Goal: Ask a question

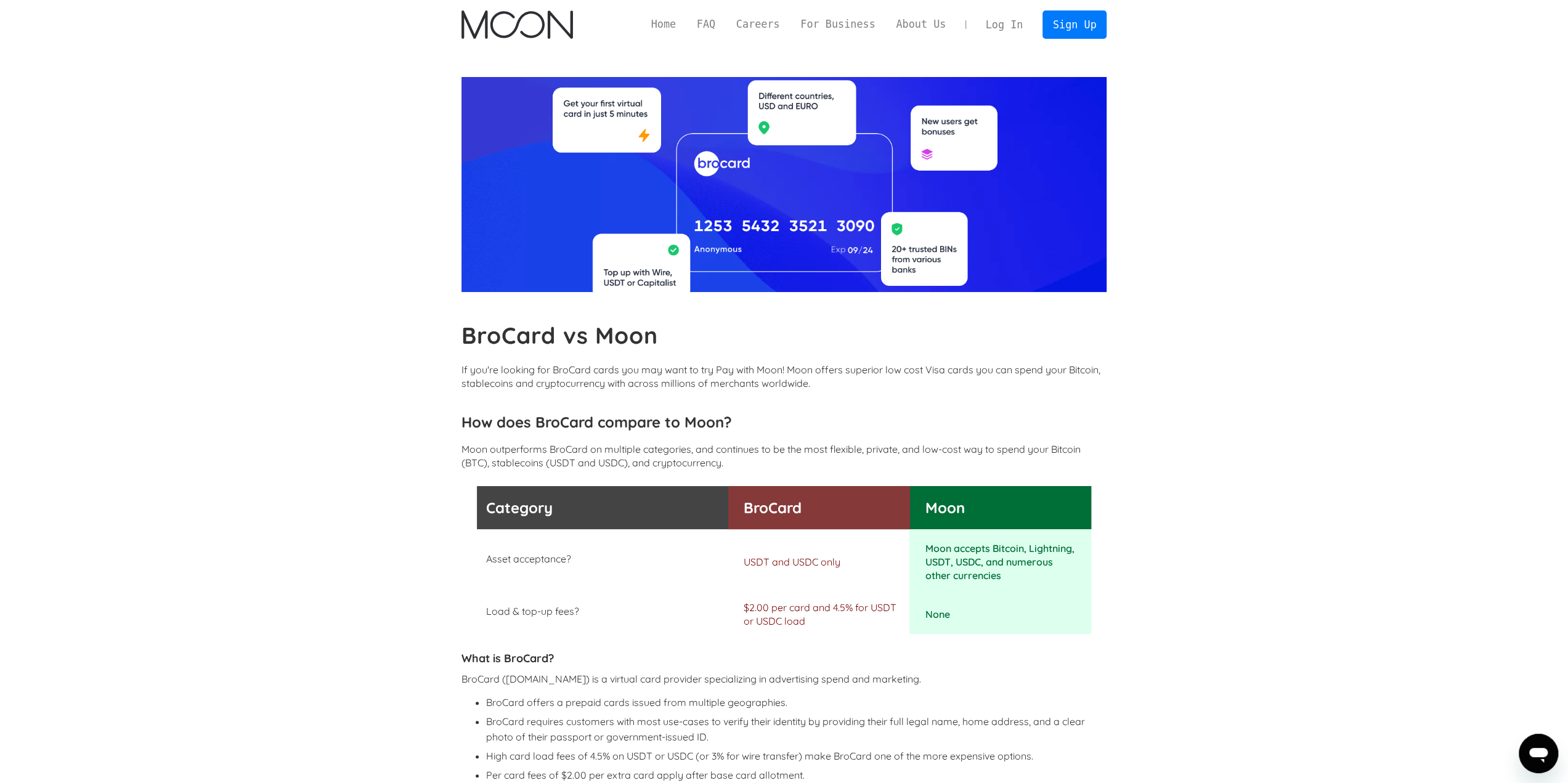
click at [1540, 762] on icon "開啟傳訊視窗" at bounding box center [1538, 753] width 22 height 22
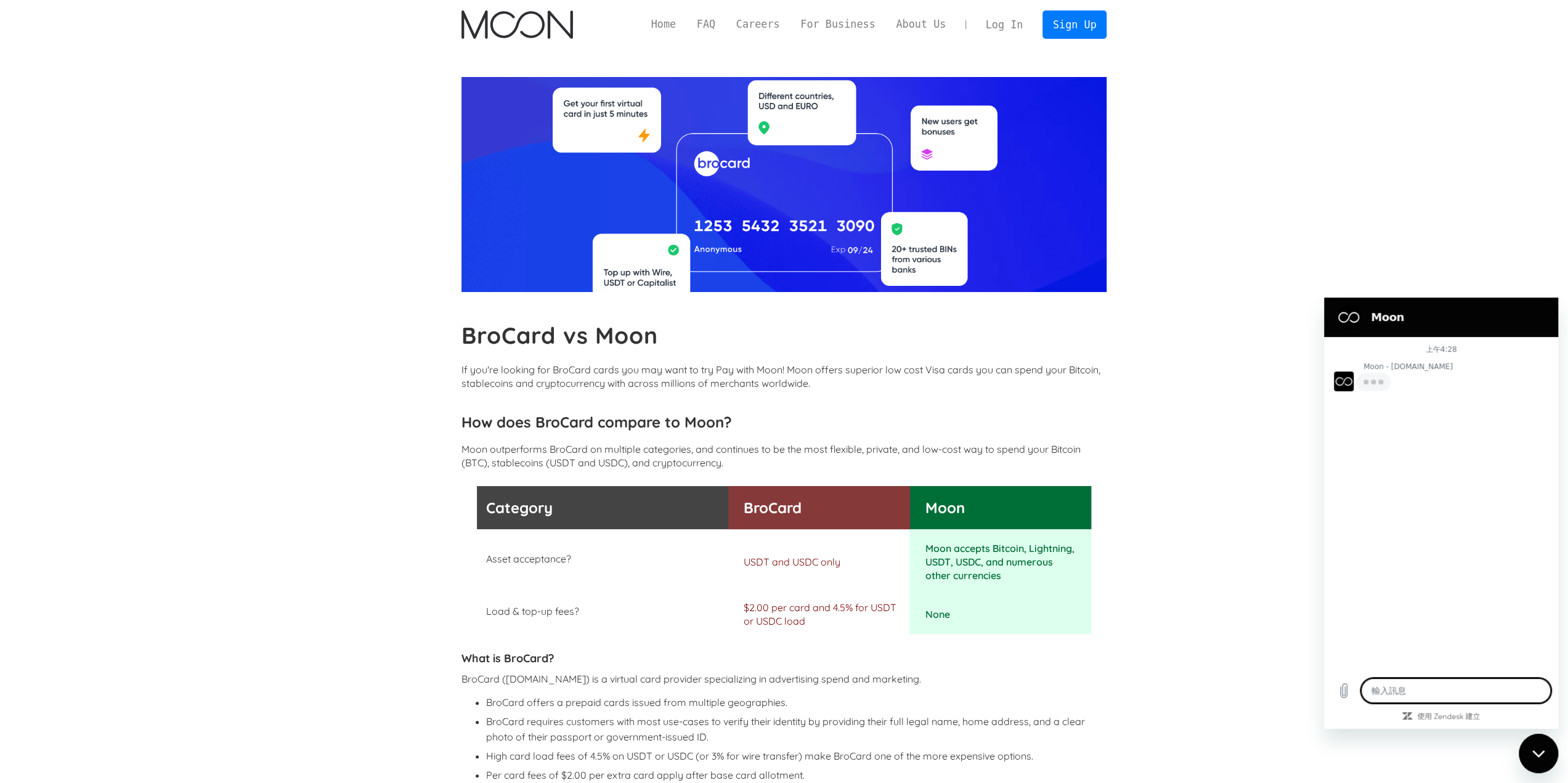
click at [1443, 695] on textarea at bounding box center [1456, 690] width 189 height 25
type textarea "x"
type textarea "C"
type textarea "x"
type textarea "C"
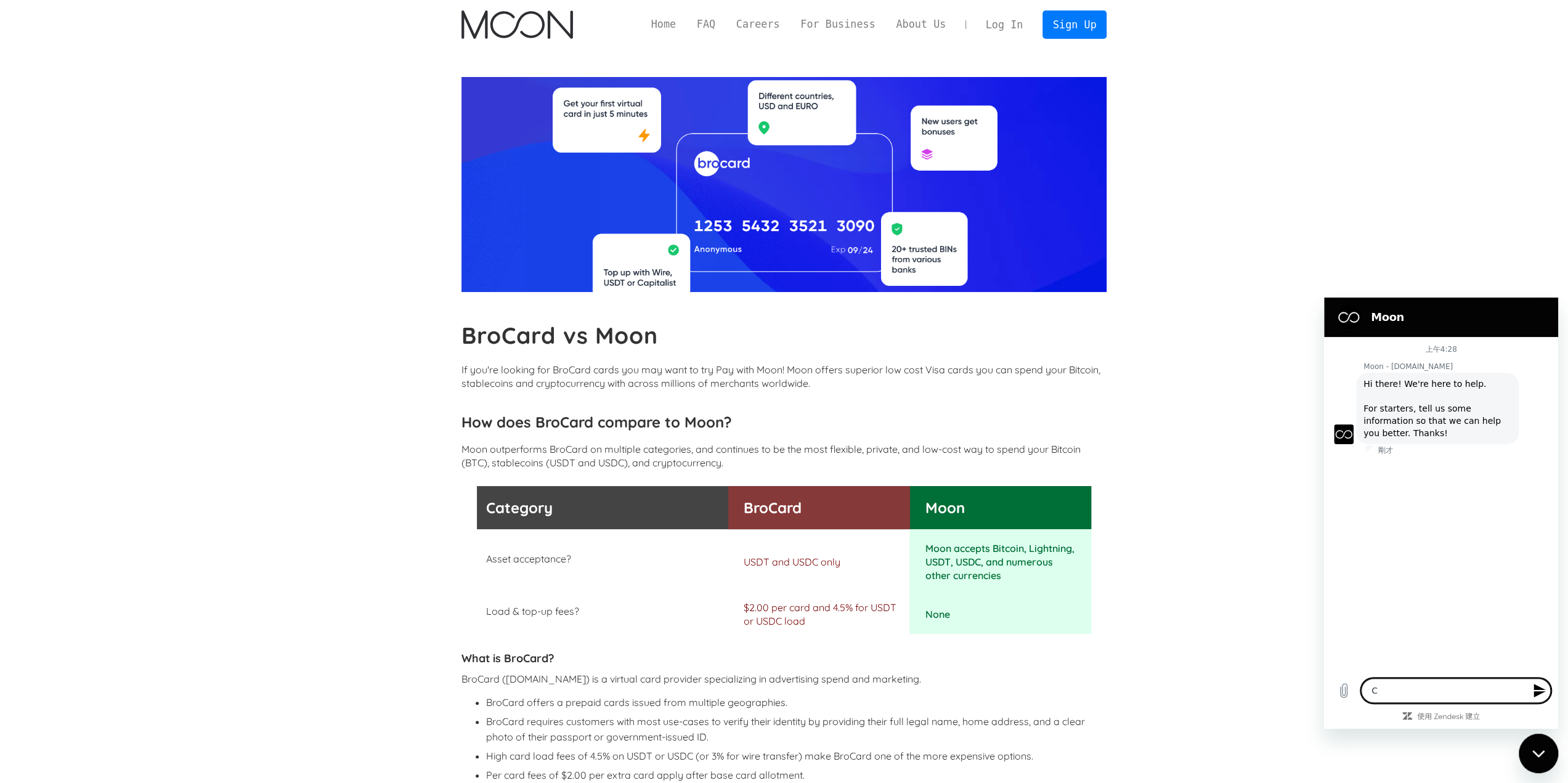
type textarea "x"
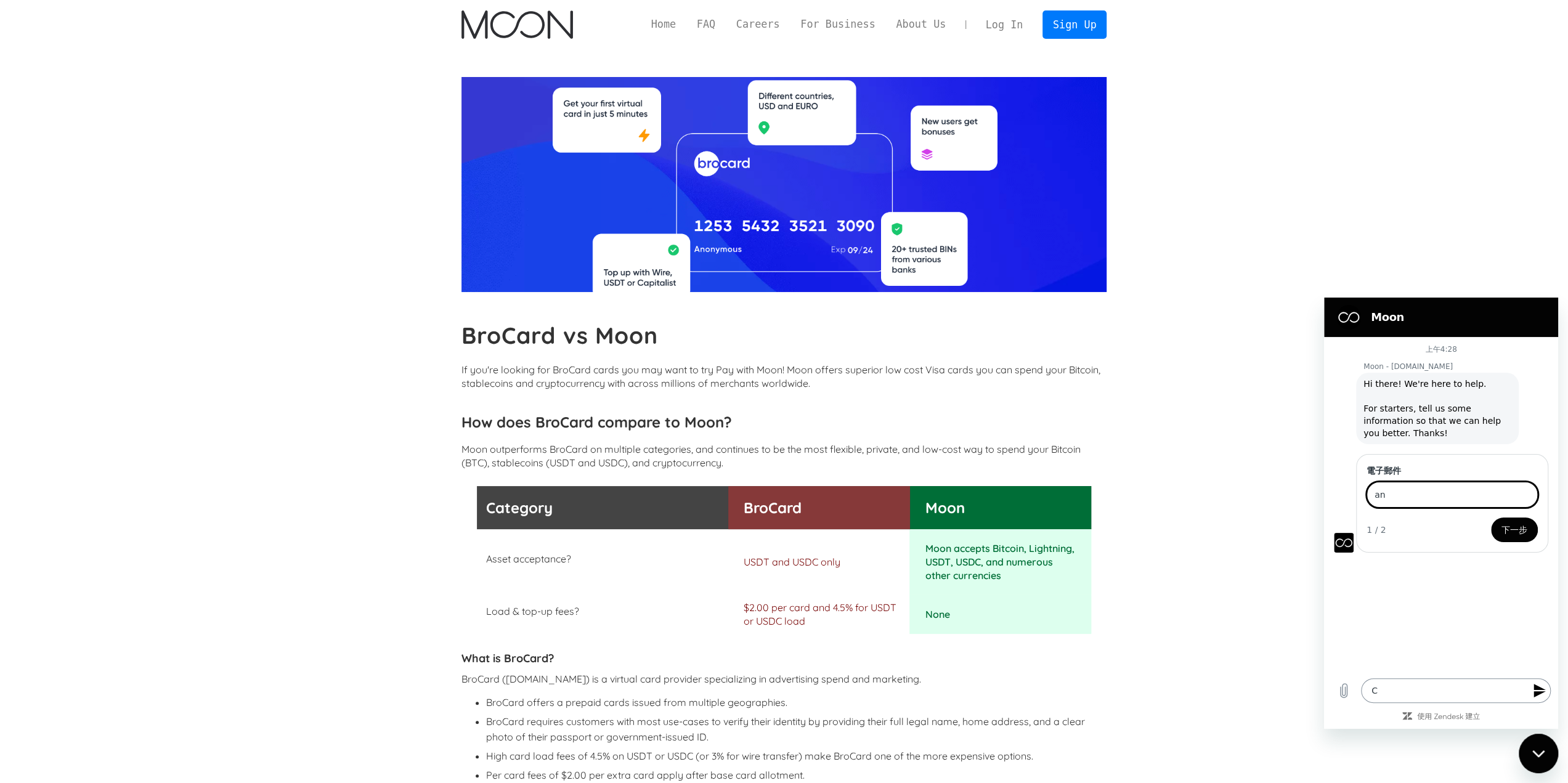
type input "a"
type input "[EMAIL_ADDRESS][DOMAIN_NAME]"
click at [1506, 533] on span "下一步" at bounding box center [1514, 529] width 25 height 14
type textarea "x"
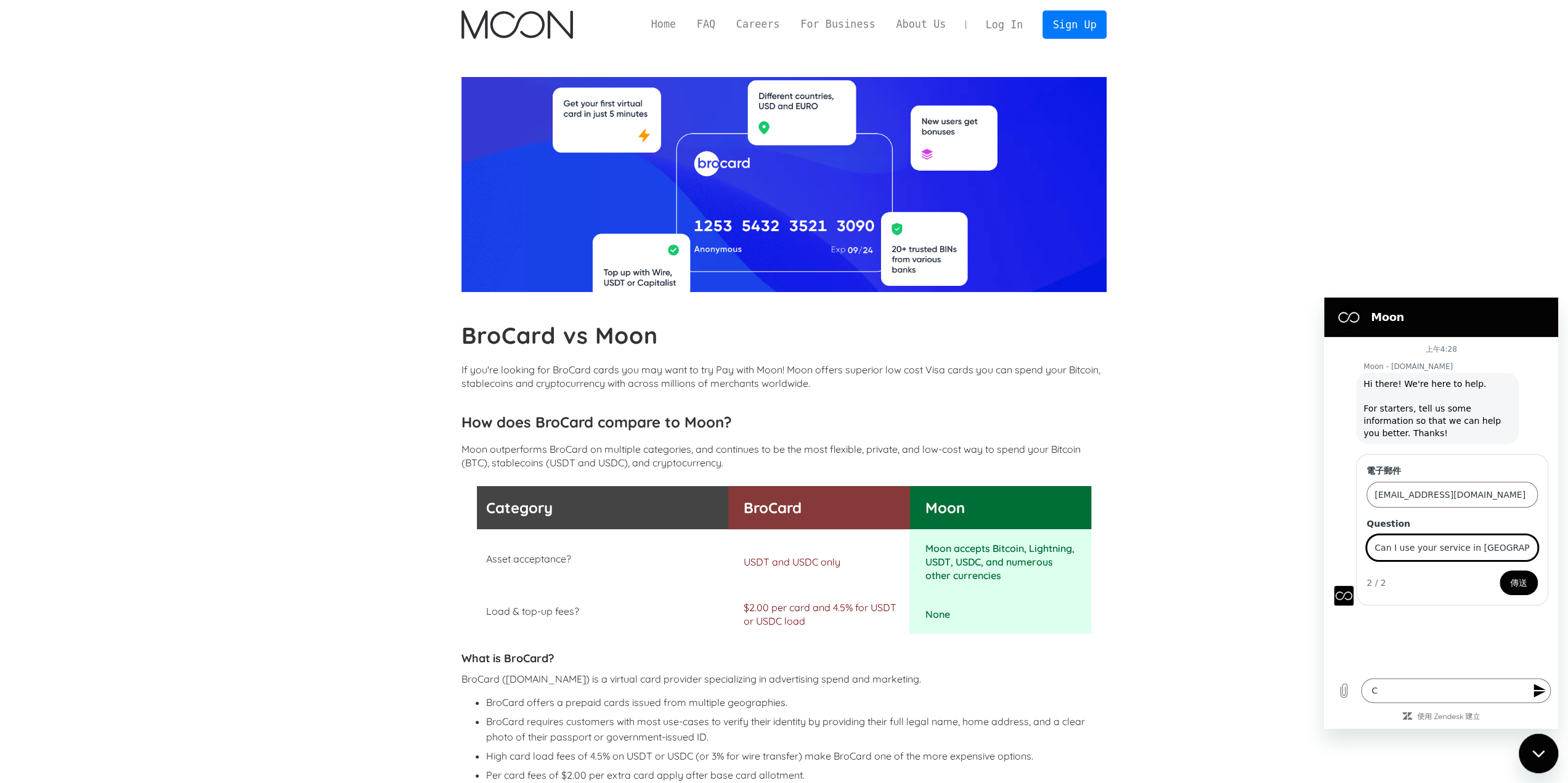
type input "Can I use your service in [GEOGRAPHIC_DATA]?"
click at [1500, 571] on button "傳送" at bounding box center [1519, 583] width 38 height 25
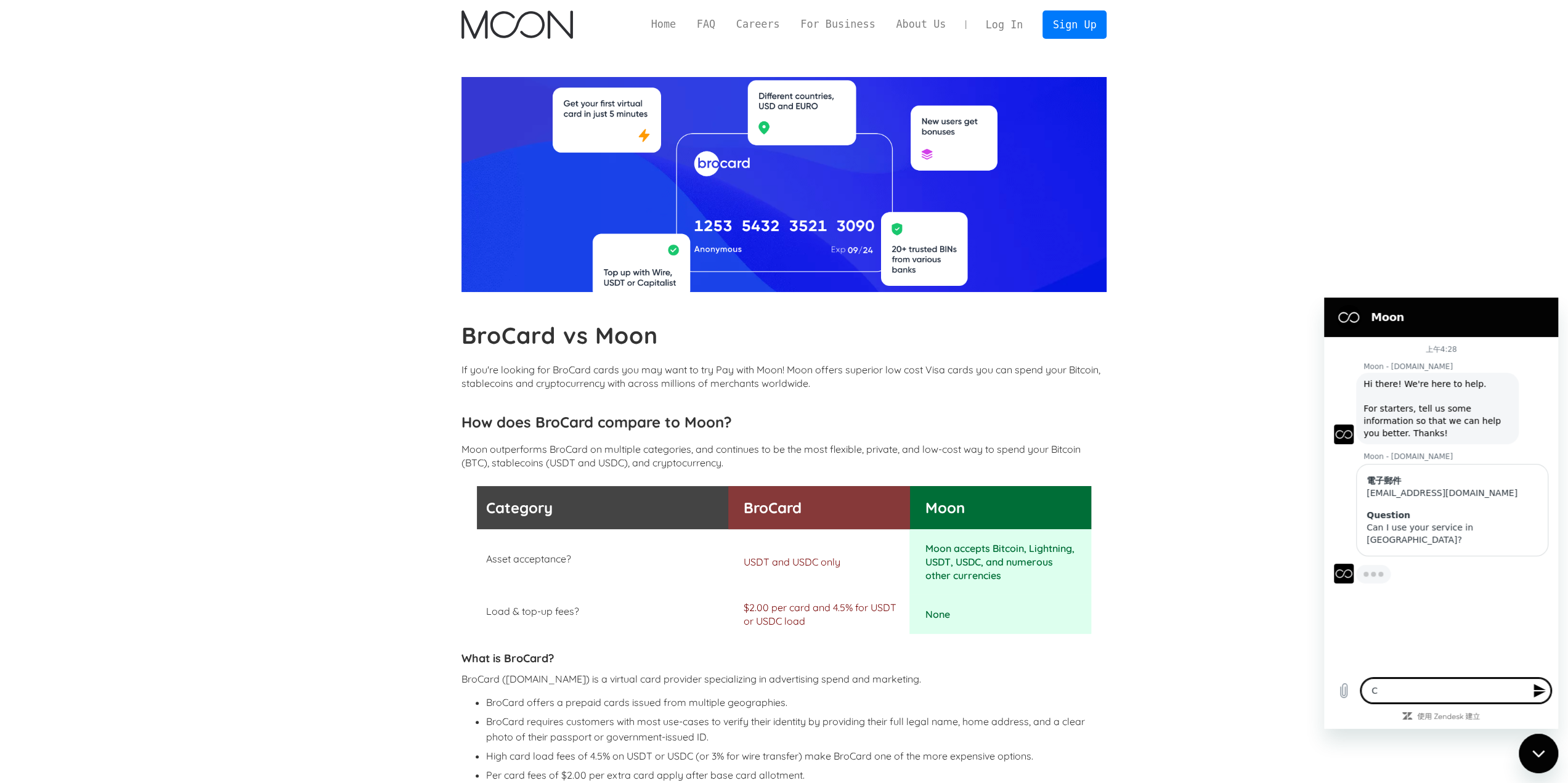
click at [1487, 694] on textarea "C" at bounding box center [1456, 690] width 189 height 25
type textarea "x"
type textarea "CW"
type textarea "x"
type textarea "CWh"
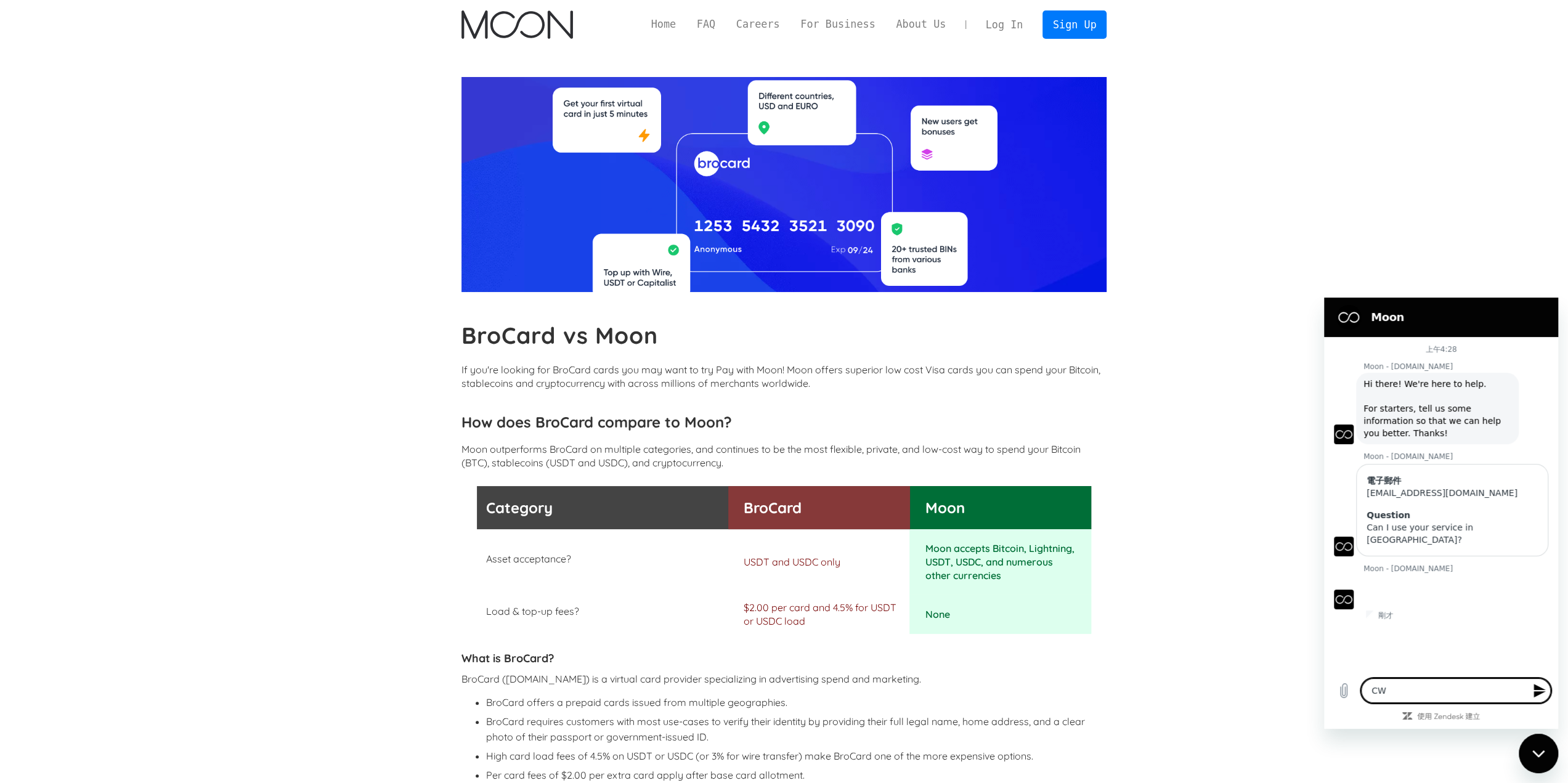
type textarea "x"
type textarea "CWha"
type textarea "x"
type textarea "CWhat"
type textarea "x"
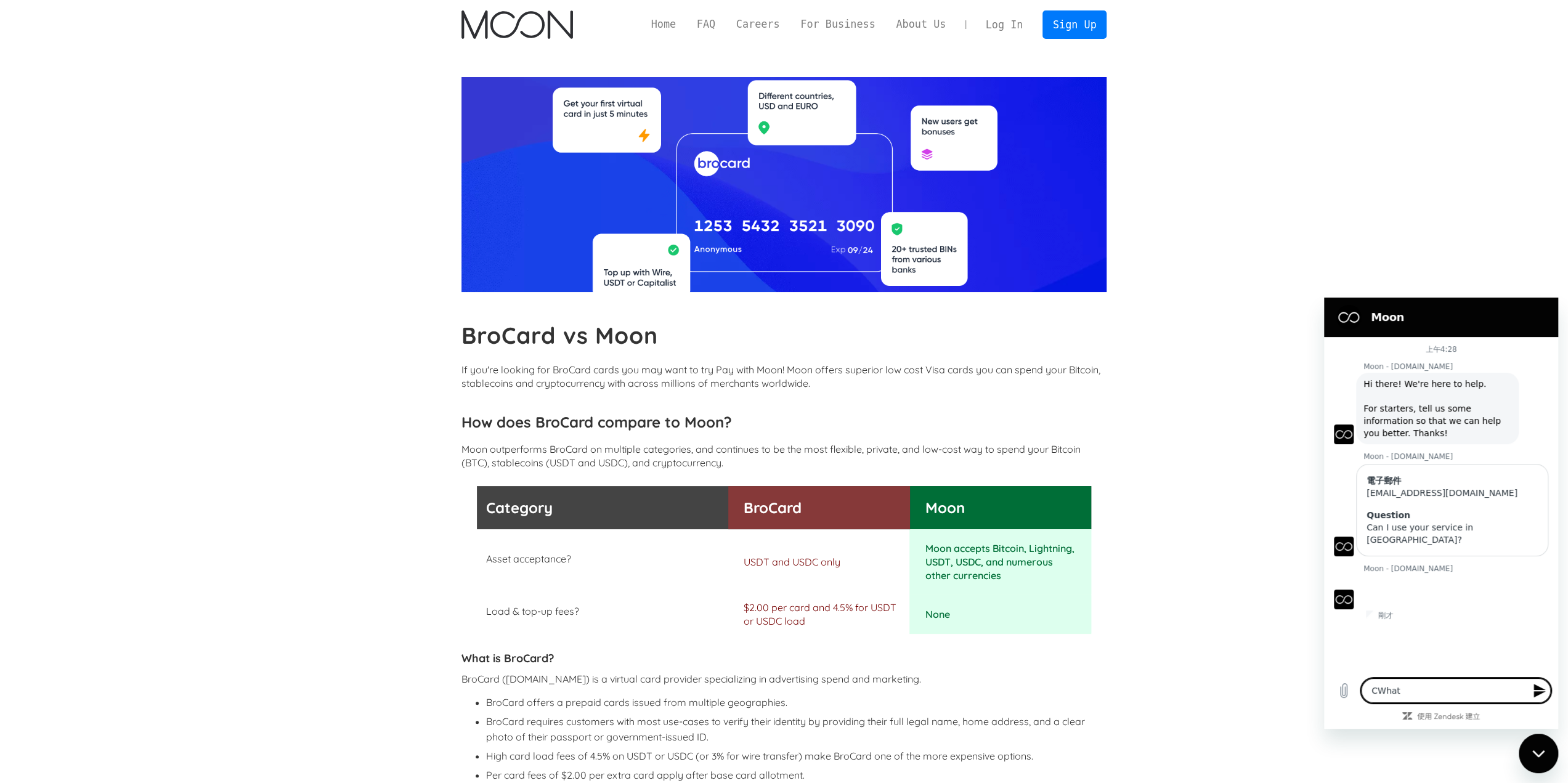
type textarea "CWha"
type textarea "x"
type textarea "CWh"
type textarea "x"
type textarea "CW"
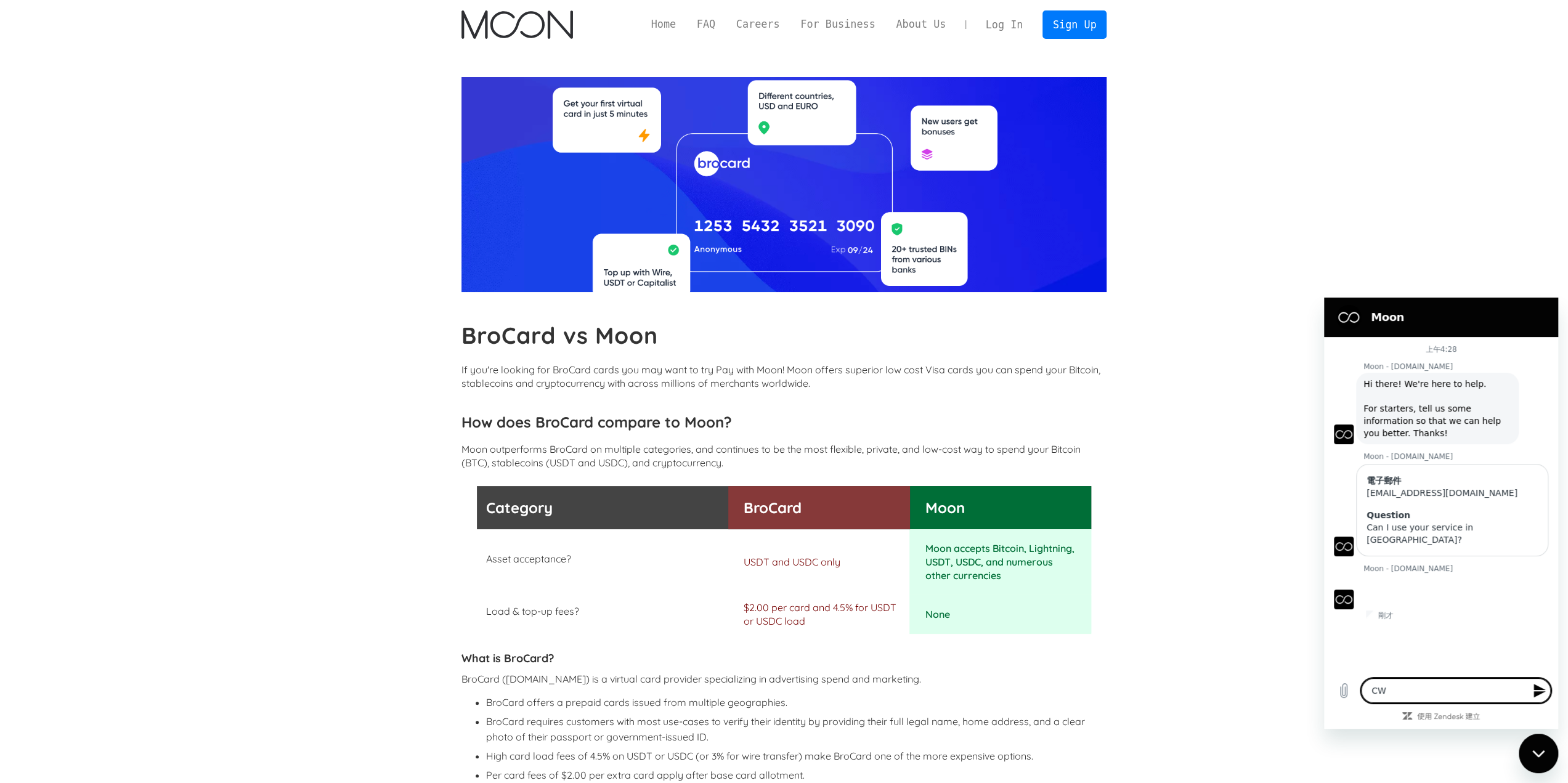
type textarea "x"
type textarea "C"
type textarea "x"
type textarea "W"
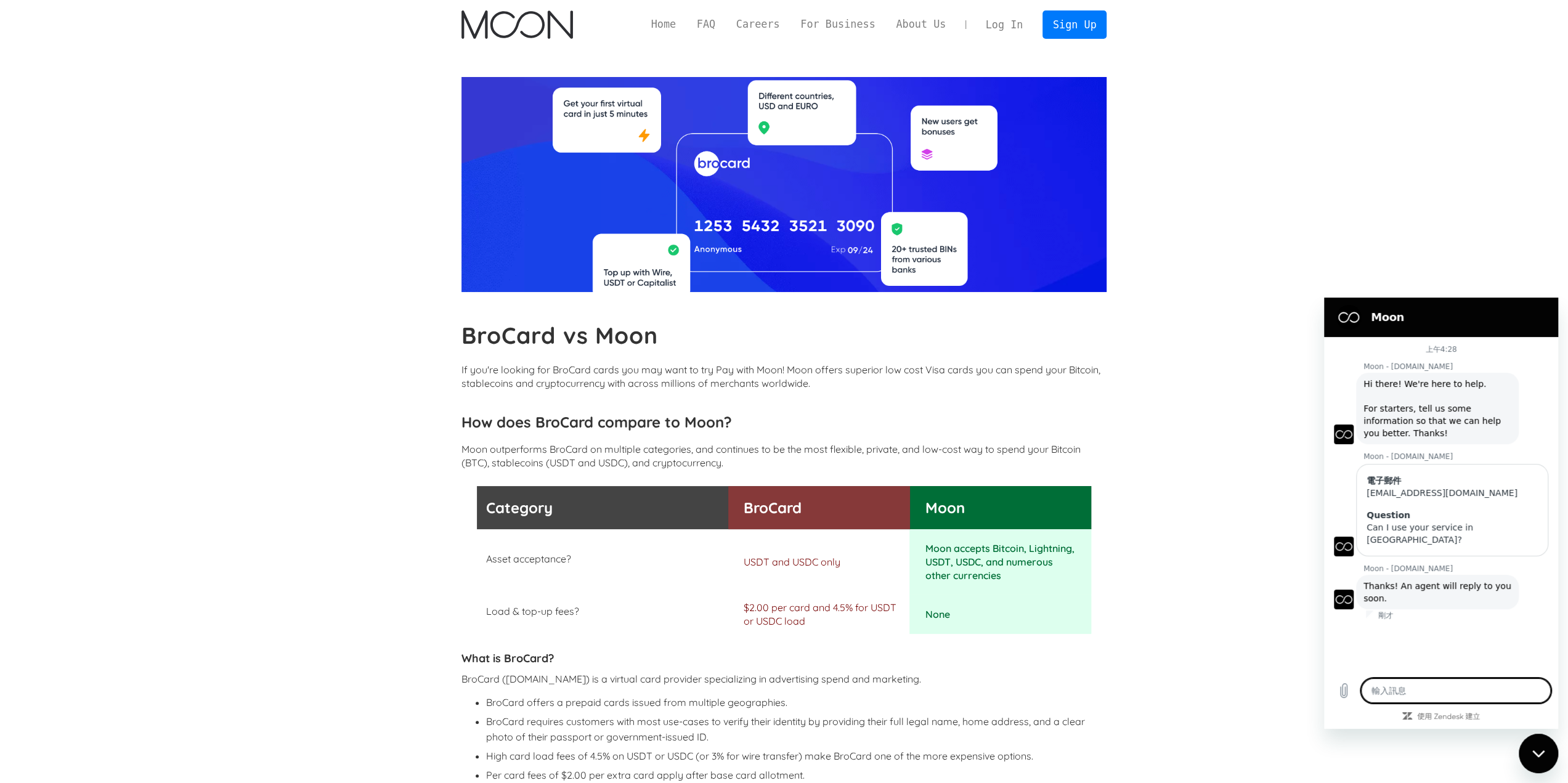
type textarea "x"
type textarea "Wh"
type textarea "x"
type textarea "Wha"
type textarea "x"
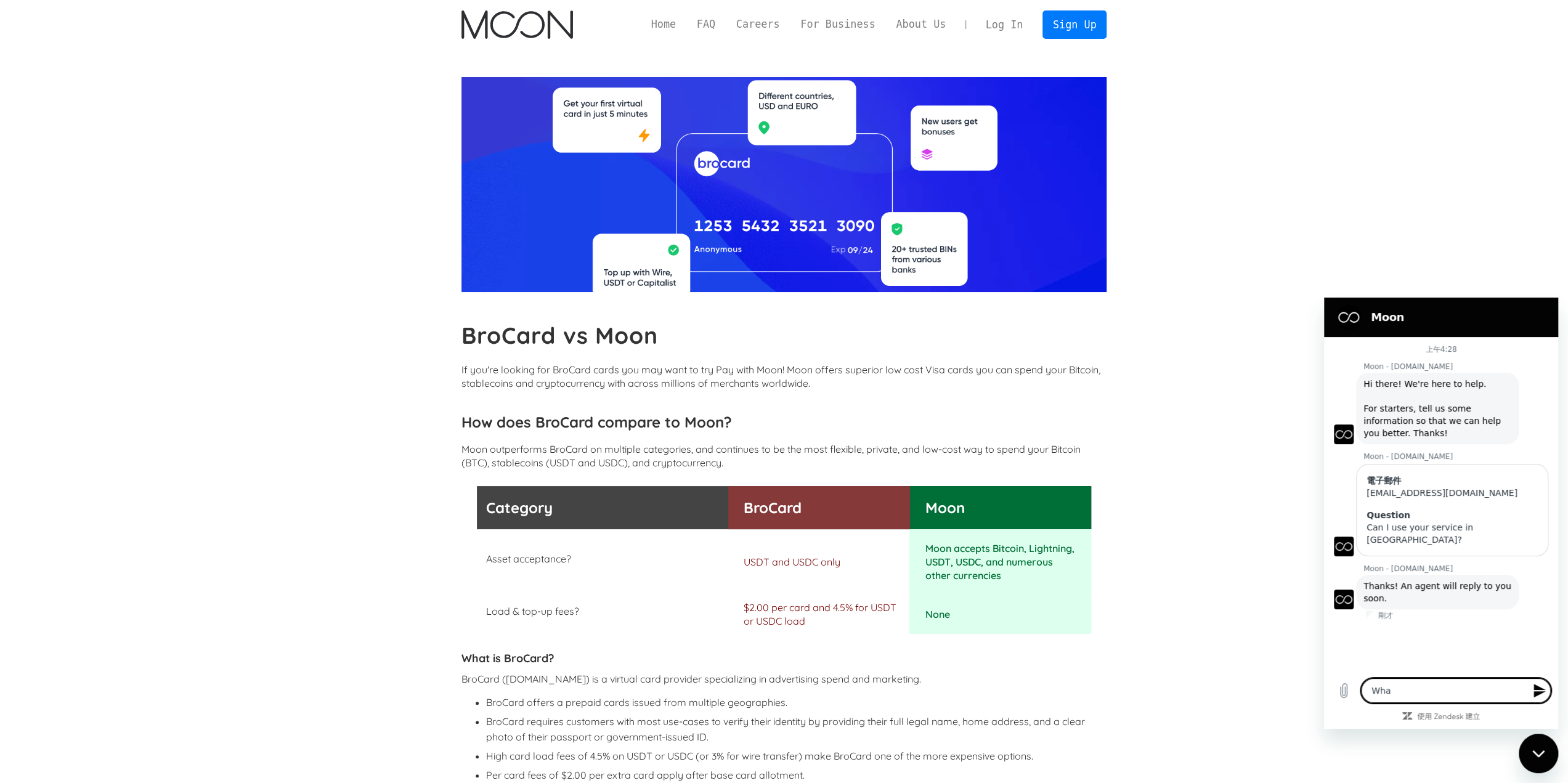
type textarea "What"
type textarea "x"
type textarea "What"
type textarea "x"
type textarea "What i"
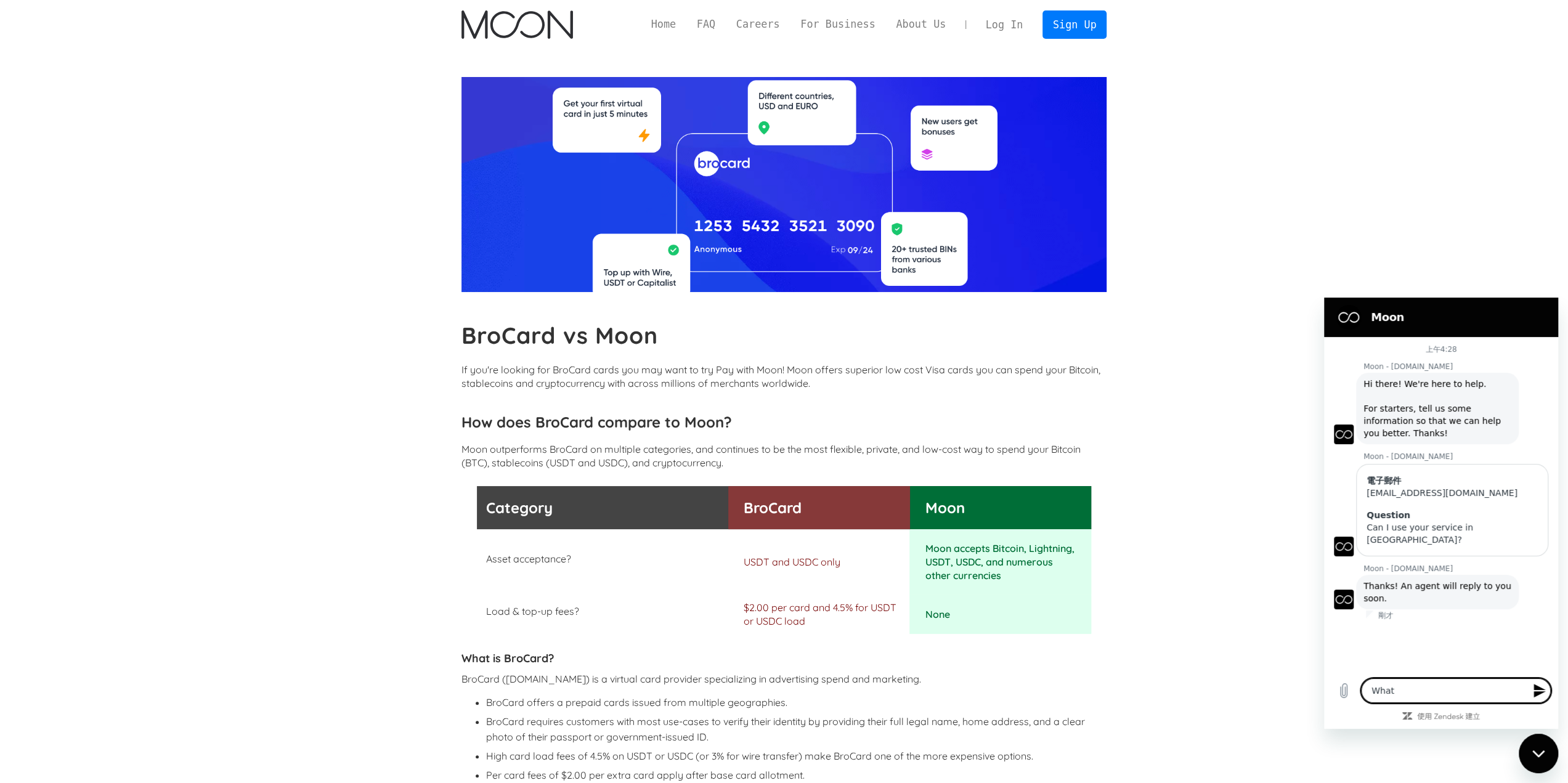
type textarea "x"
type textarea "What is"
type textarea "x"
type textarea "What is"
type textarea "x"
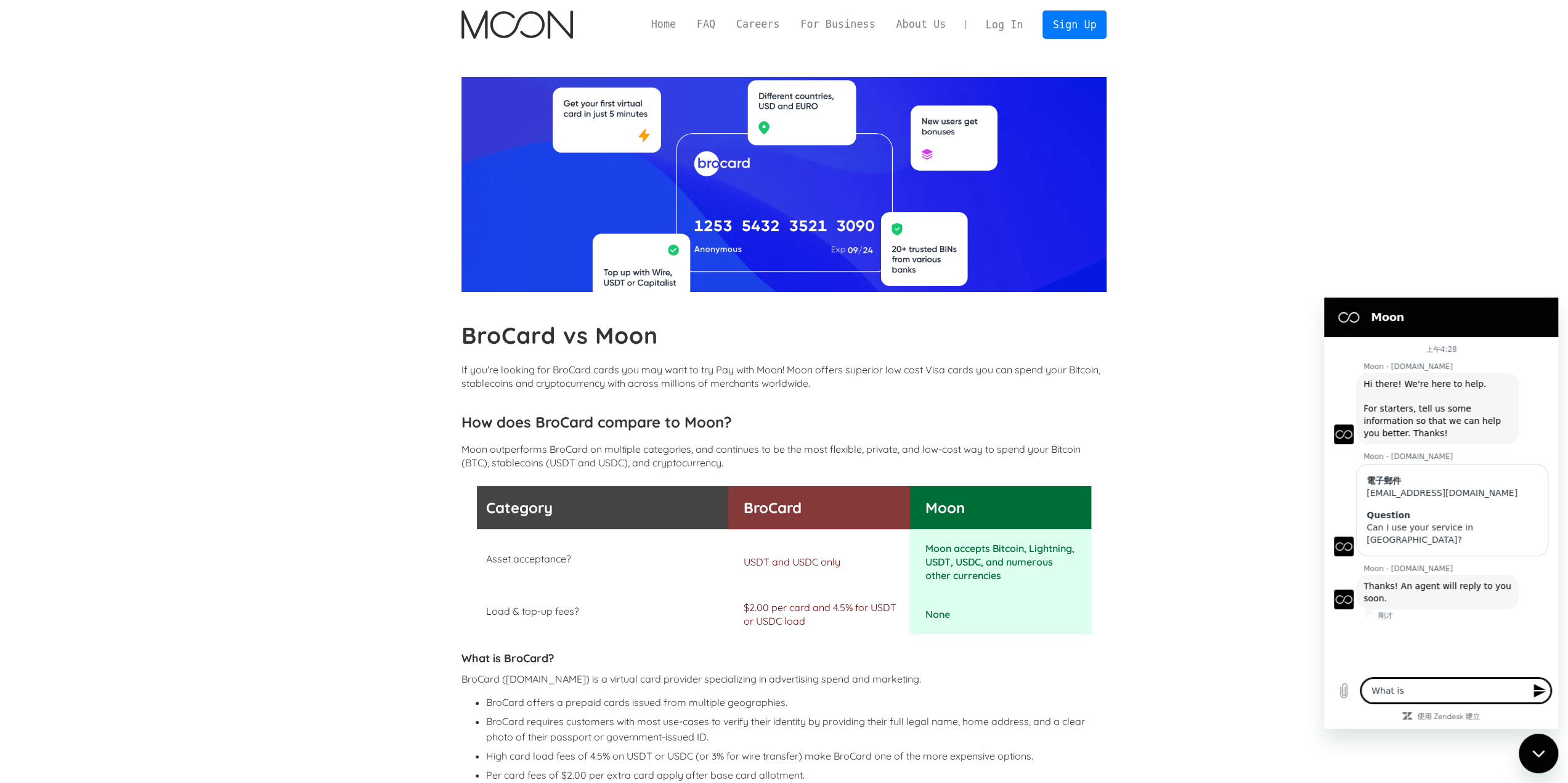
type textarea "What is y"
type textarea "x"
type textarea "What is yo"
type textarea "x"
type textarea "What is you"
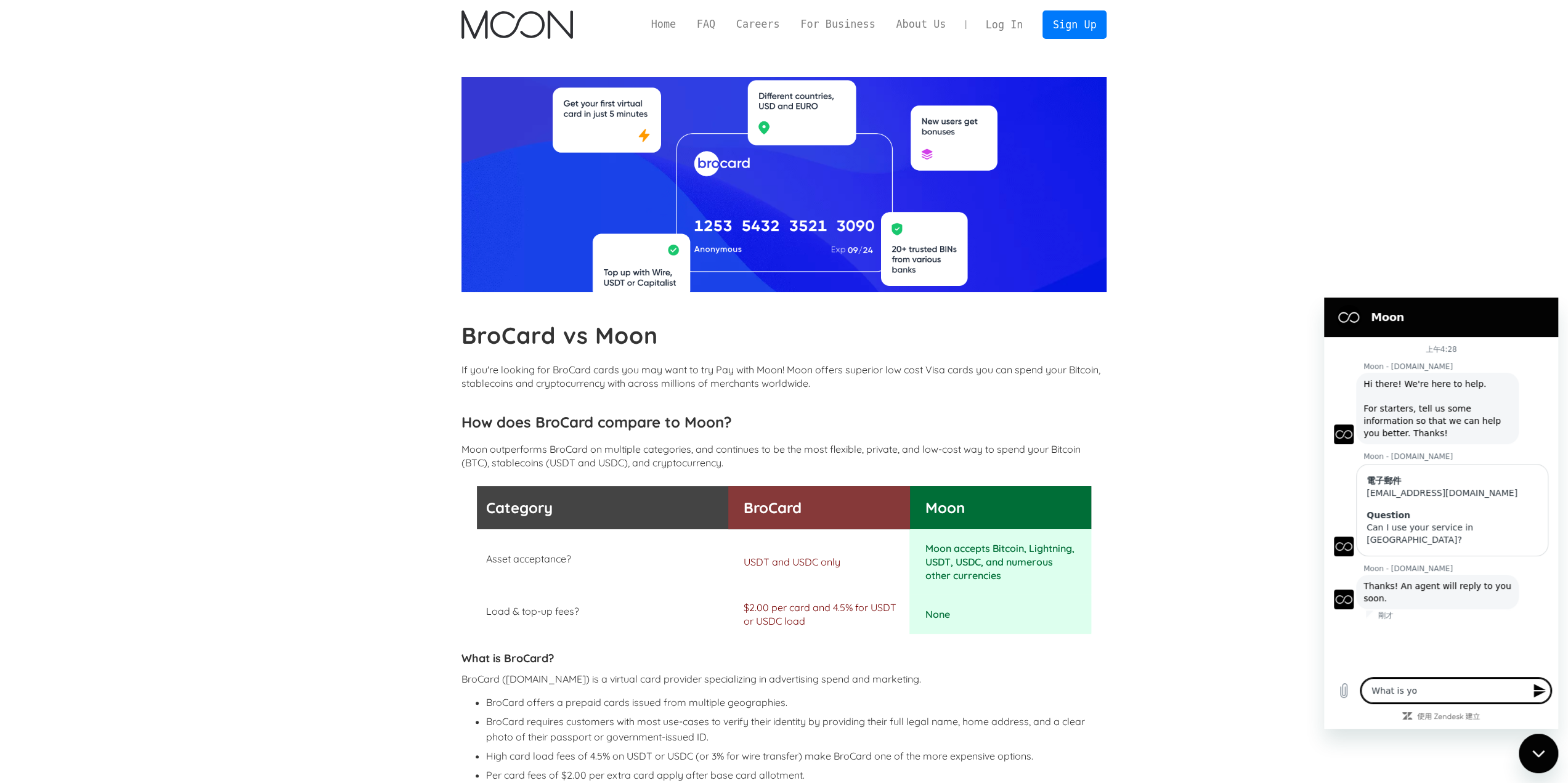
type textarea "x"
type textarea "What is your"
type textarea "x"
type textarea "What is your"
type textarea "x"
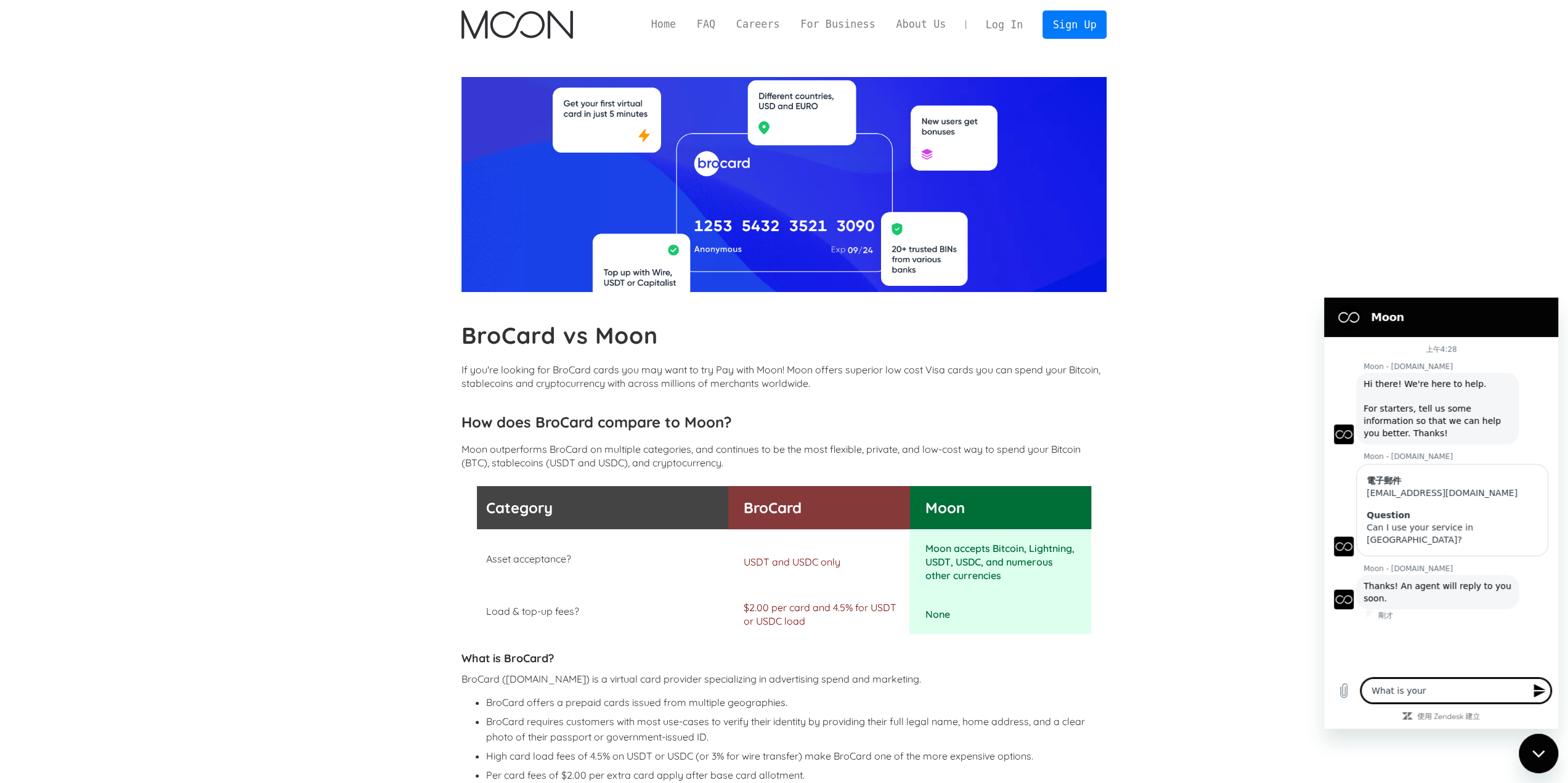
type textarea "What is your m"
type textarea "x"
type textarea "What is your mi"
type textarea "x"
type textarea "What is your min"
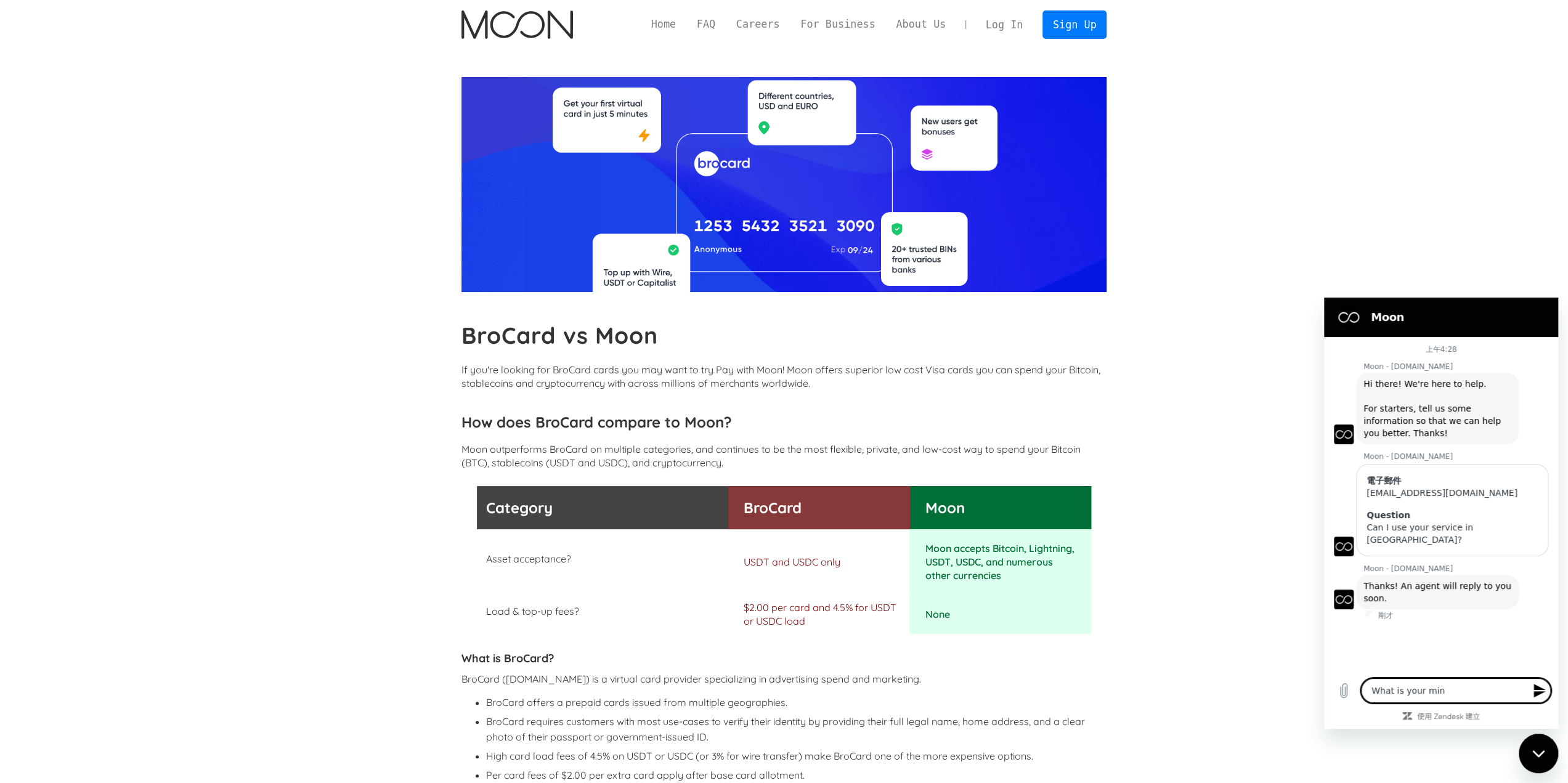
type textarea "x"
type textarea "What is your mini"
type textarea "x"
type textarea "What is your minim"
type textarea "x"
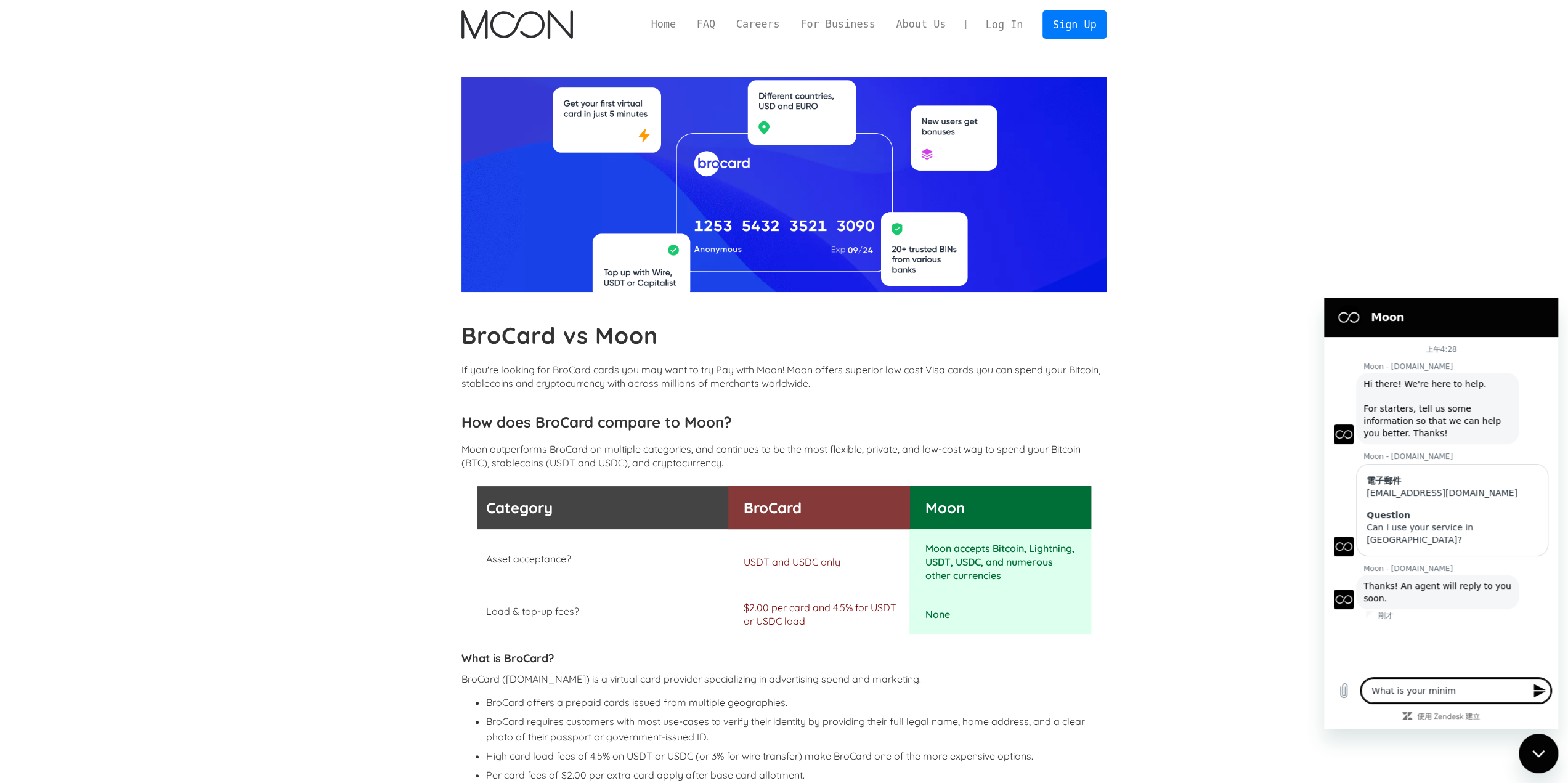
type textarea "What is your minimu"
type textarea "x"
type textarea "What is your minimum"
type textarea "x"
type textarea "What is your minimum"
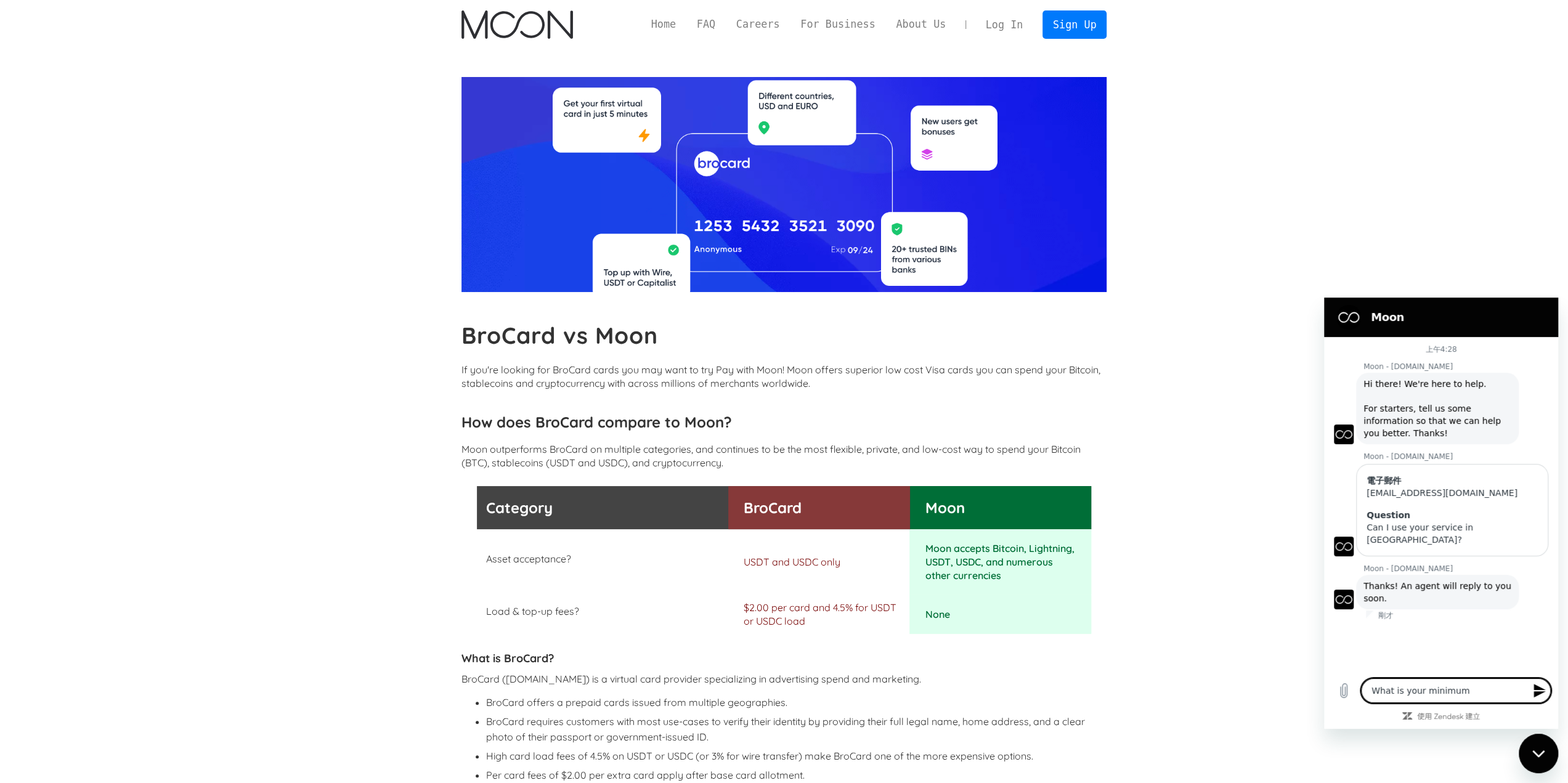
type textarea "x"
type textarea "What is your minimum t"
type textarea "x"
type textarea "What is your minimum to"
type textarea "x"
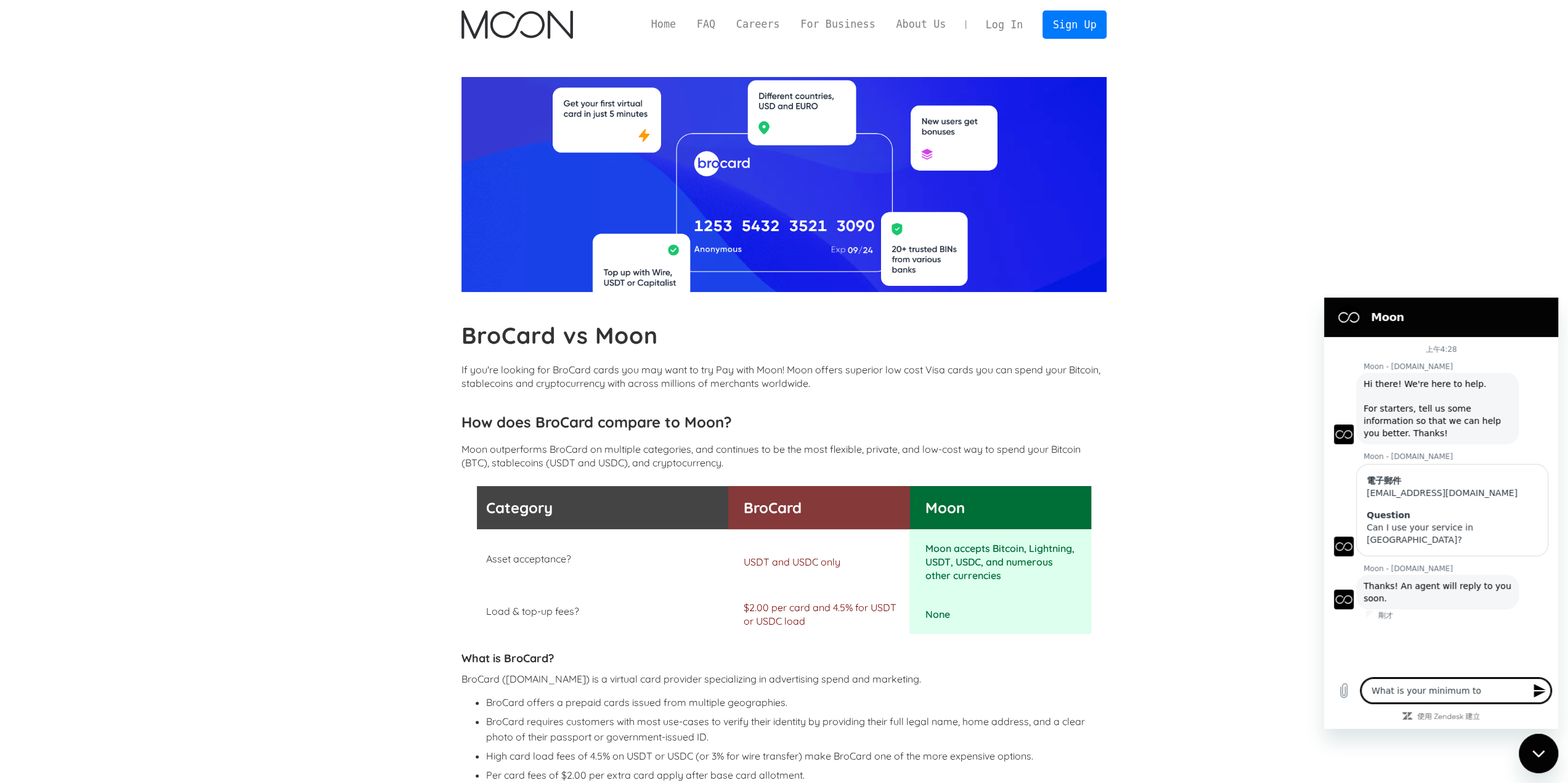
type textarea "What is your minimum top"
type textarea "x"
type textarea "What is your minimum top"
type textarea "x"
type textarea "What is your minimum top u"
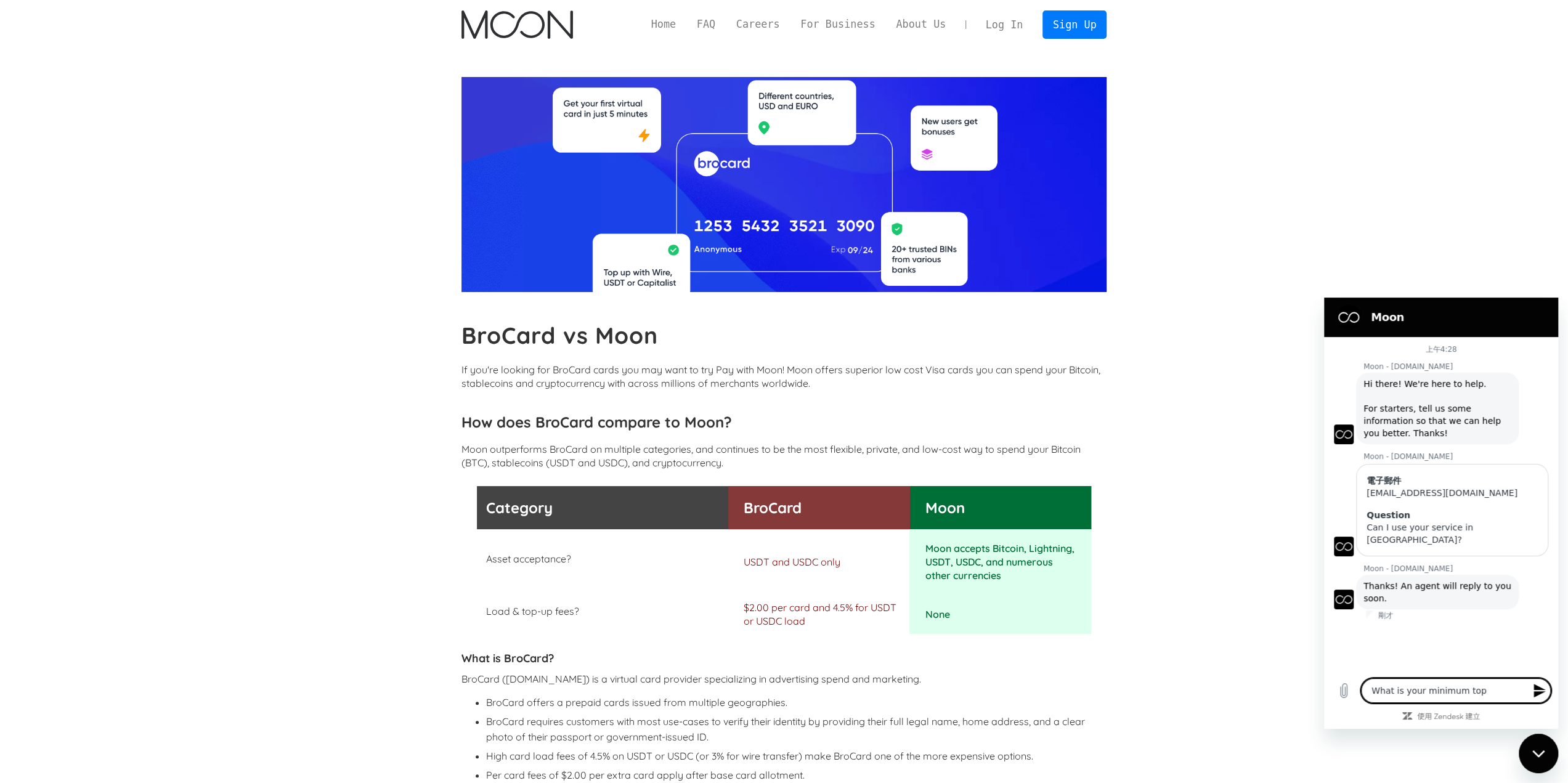
type textarea "x"
type textarea "What is your minimum top up"
type textarea "x"
type textarea "What is your minimum top upp"
type textarea "x"
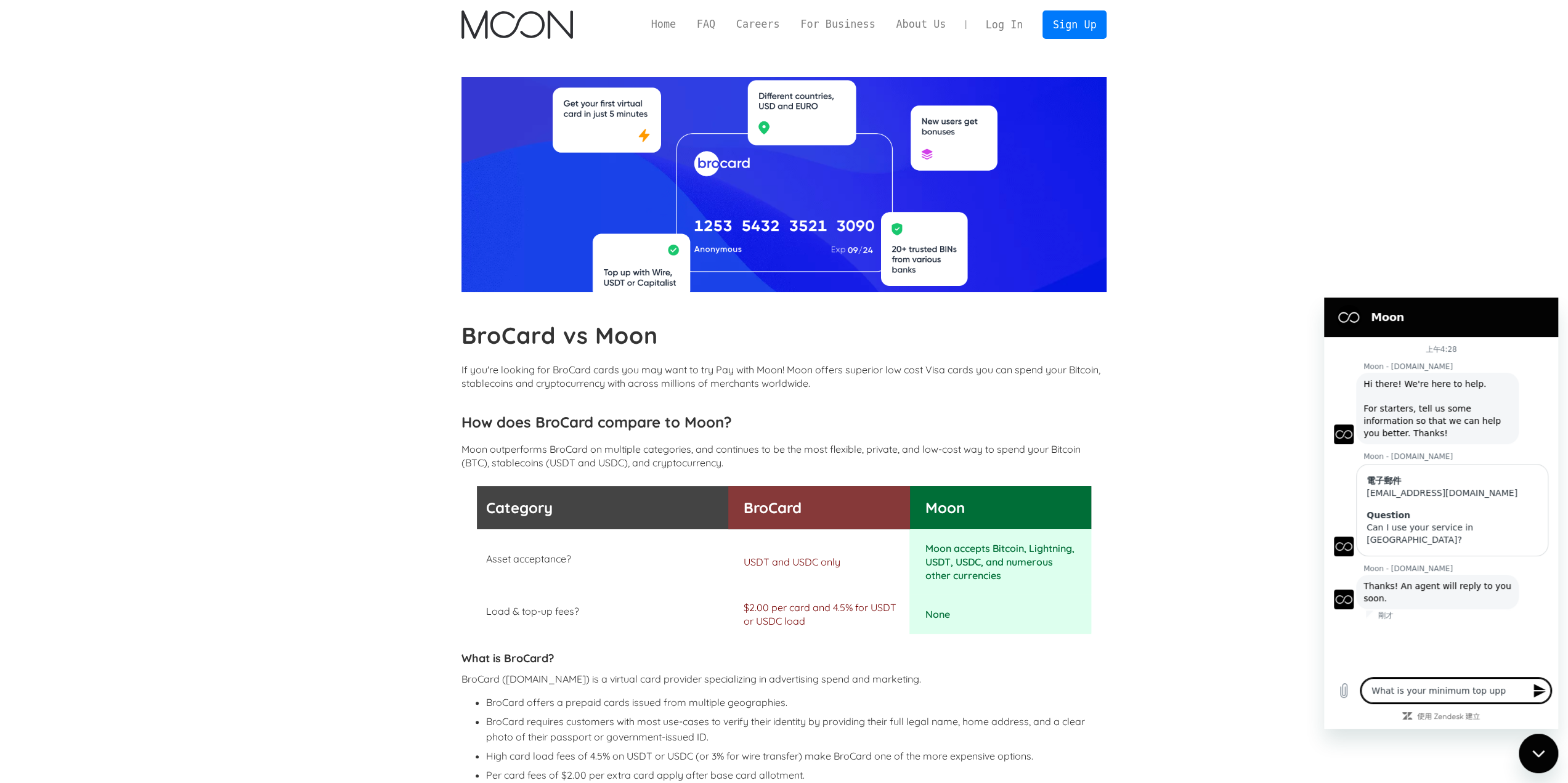
type textarea "What is your minimum top upp"
type textarea "x"
type textarea "What is your minimum top upp f"
type textarea "x"
type textarea "What is your minimum top upp fe"
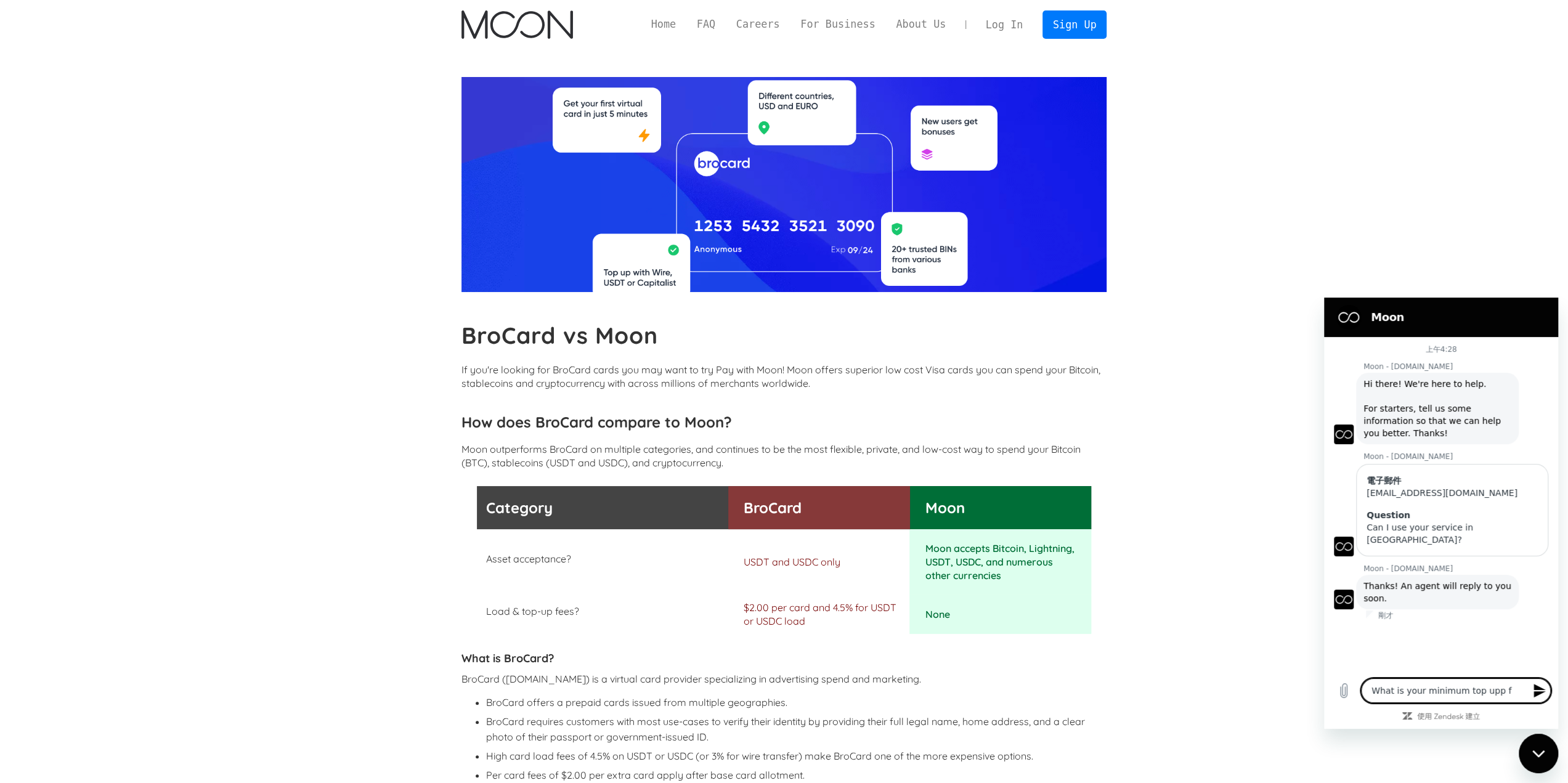
type textarea "x"
type textarea "What is your minimum top upp fee"
type textarea "x"
type textarea "What is your minimum top upp fe"
type textarea "x"
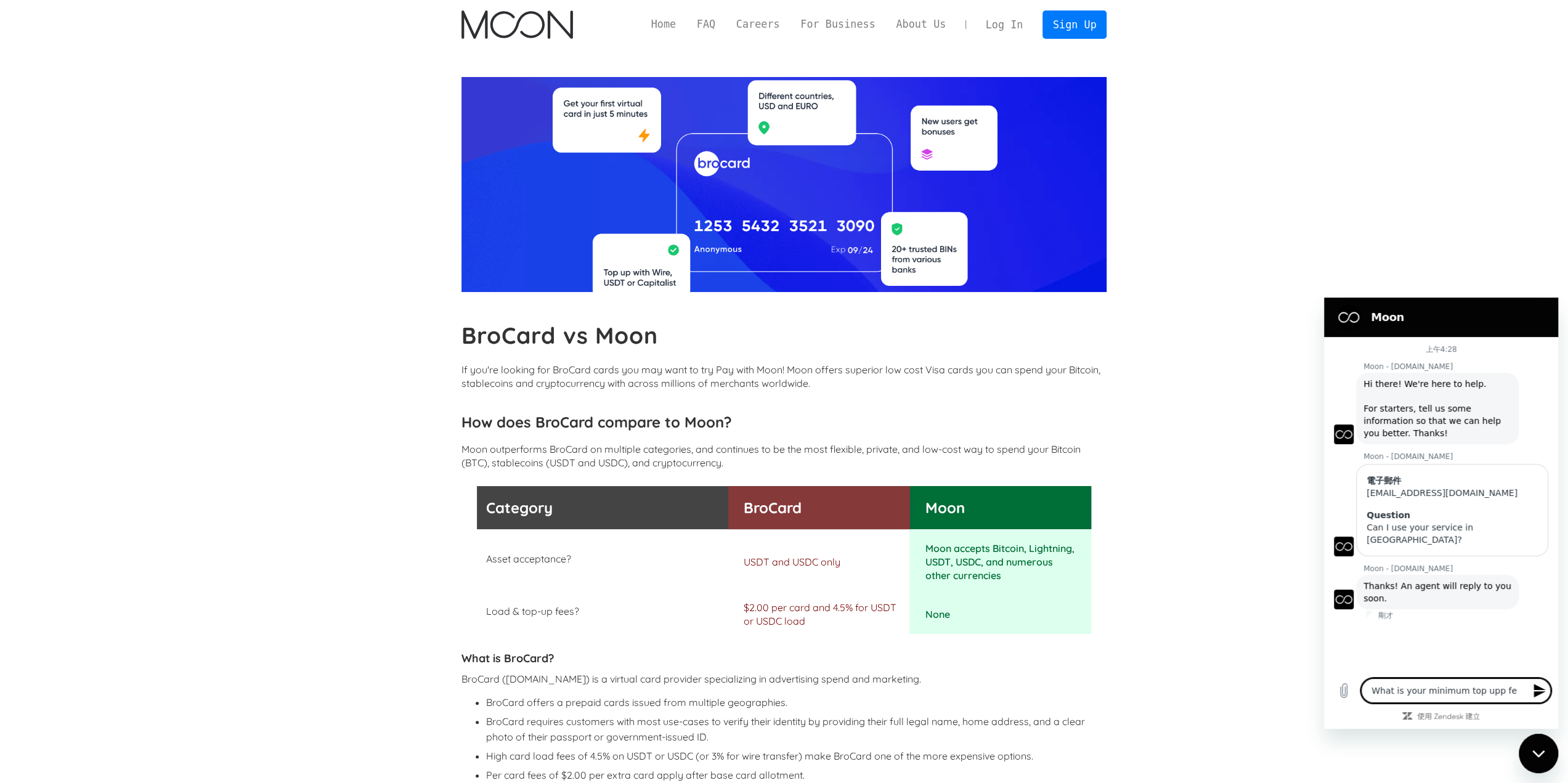
type textarea "What is your minimum top upp f"
type textarea "x"
type textarea "What is your minimum top upp"
type textarea "x"
type textarea "What is your minimum top upp"
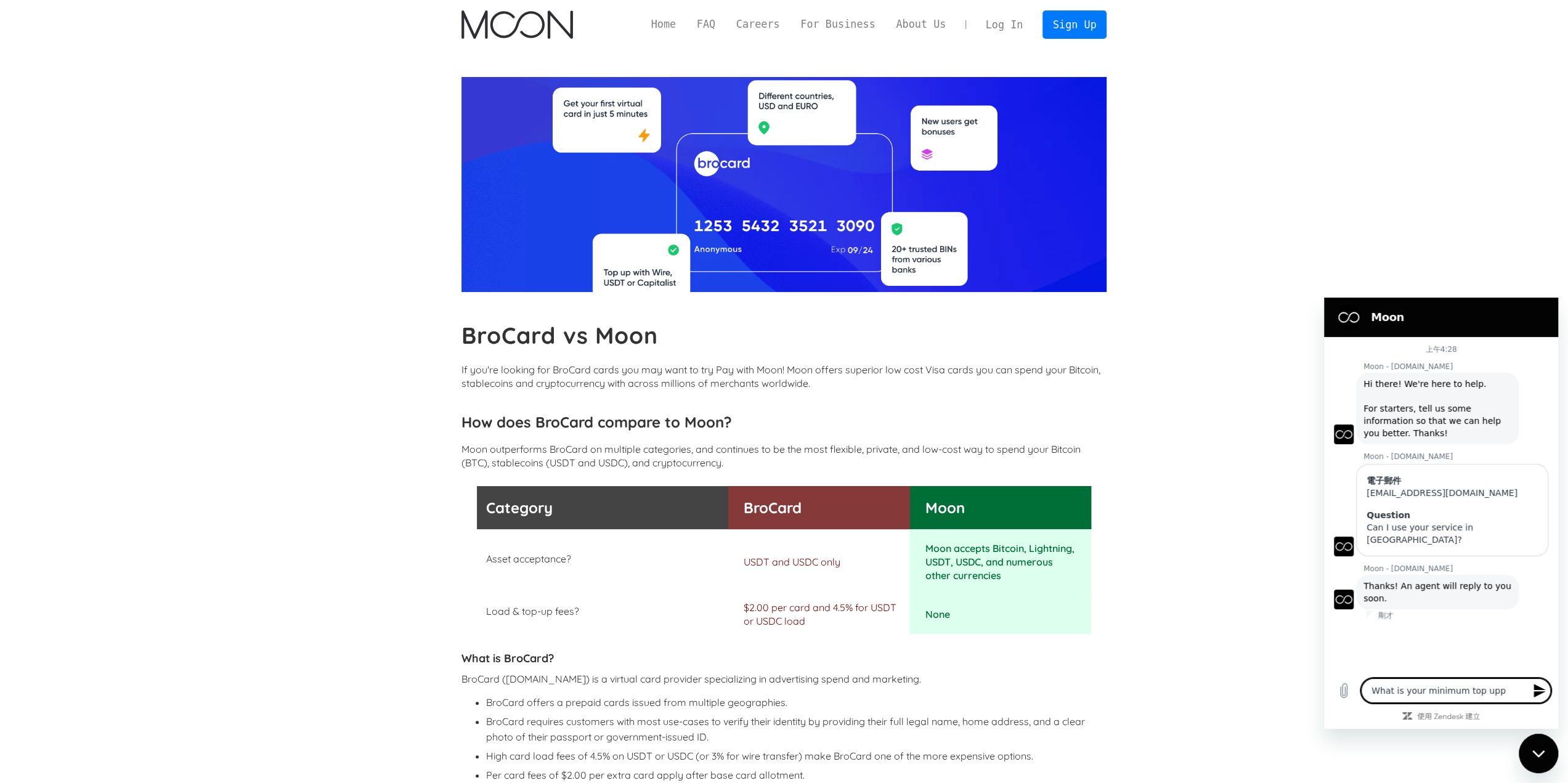
type textarea "x"
type textarea "What is your minimum top up"
type textarea "x"
type textarea "What is your minimum top up"
type textarea "x"
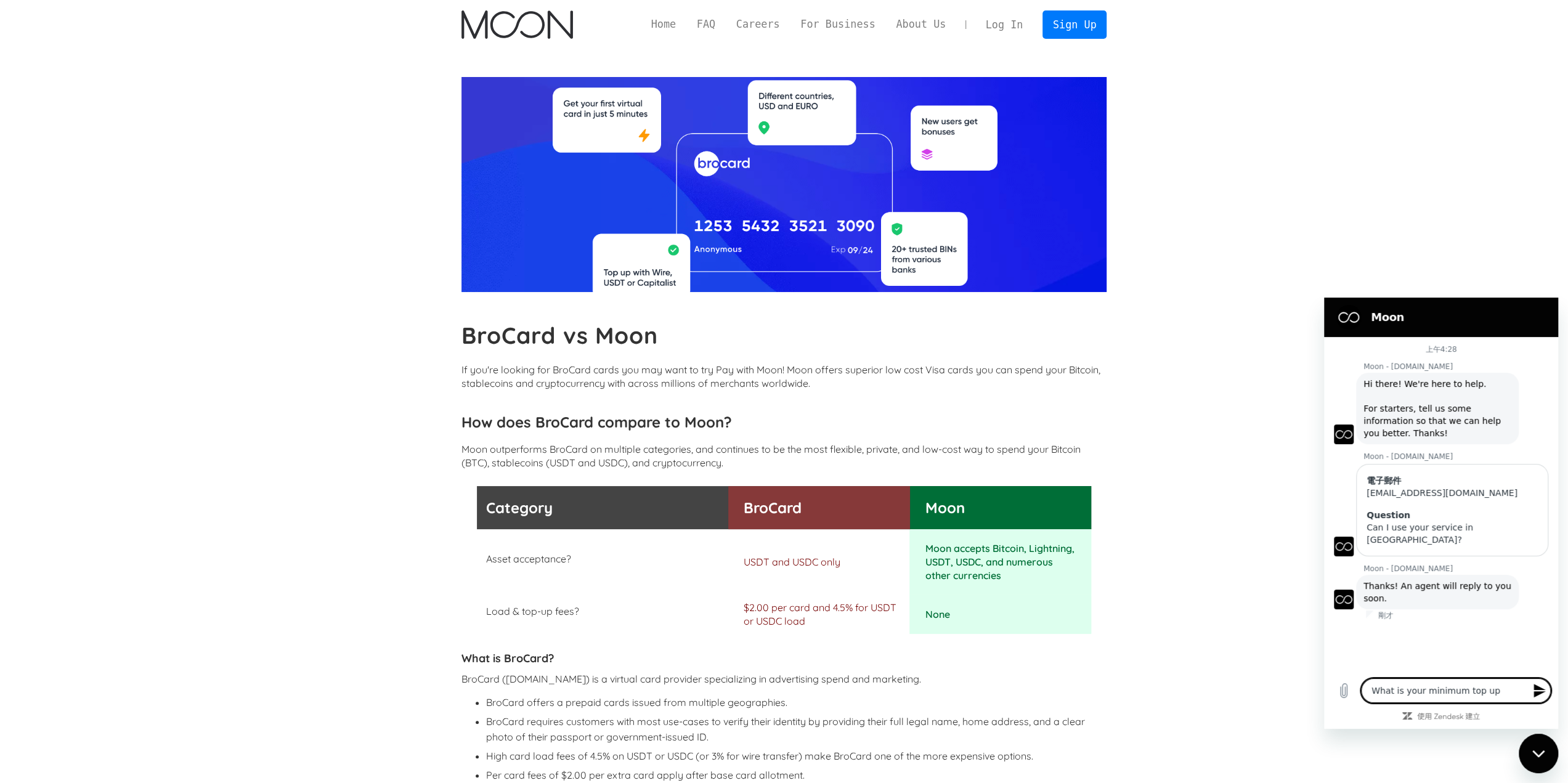
type textarea "What is your minimum top up ?"
type textarea "x"
type textarea "b"
type textarea "x"
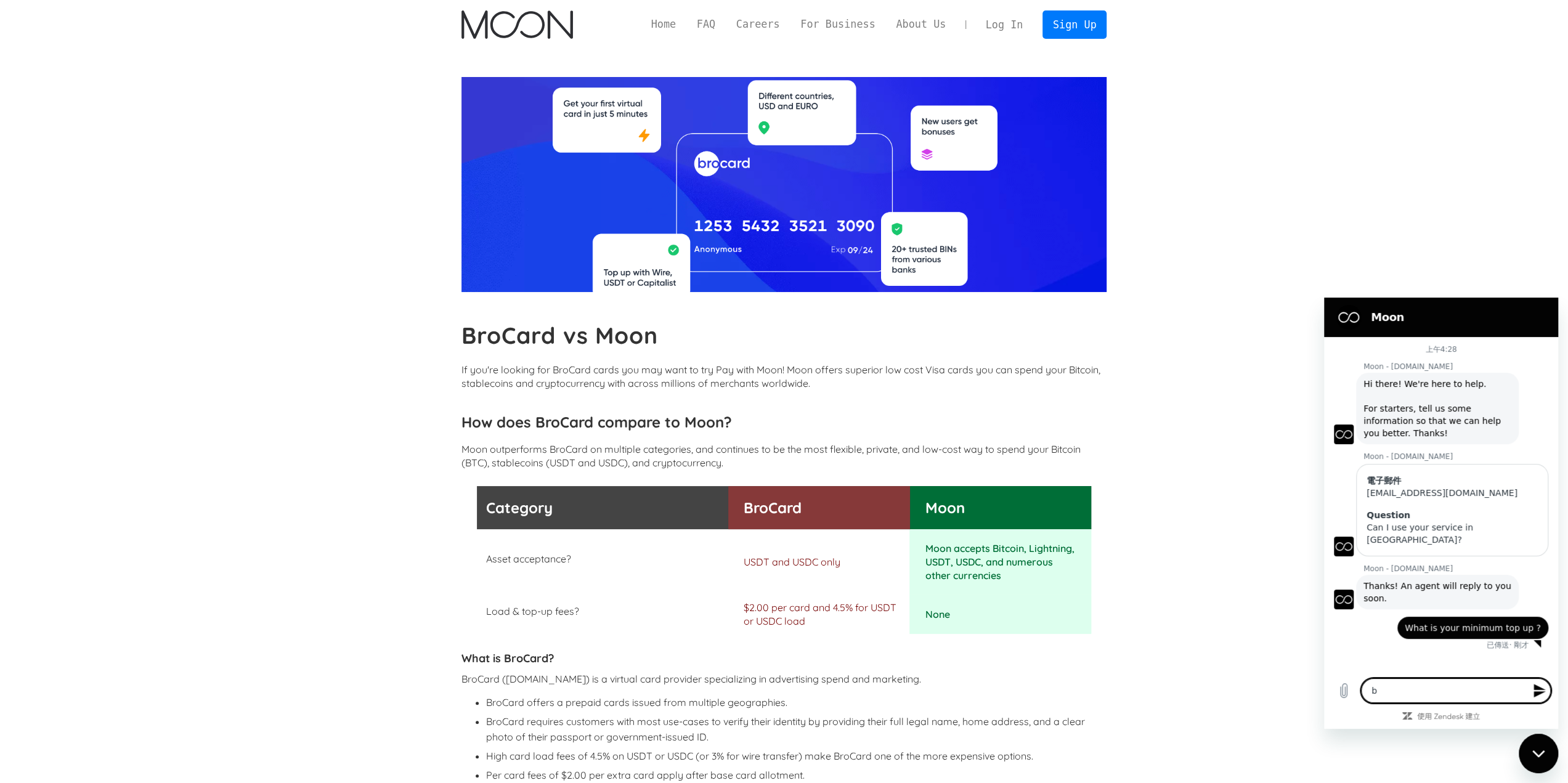
type textarea "br"
type textarea "x"
type textarea "bro"
type textarea "x"
type textarea "bro"
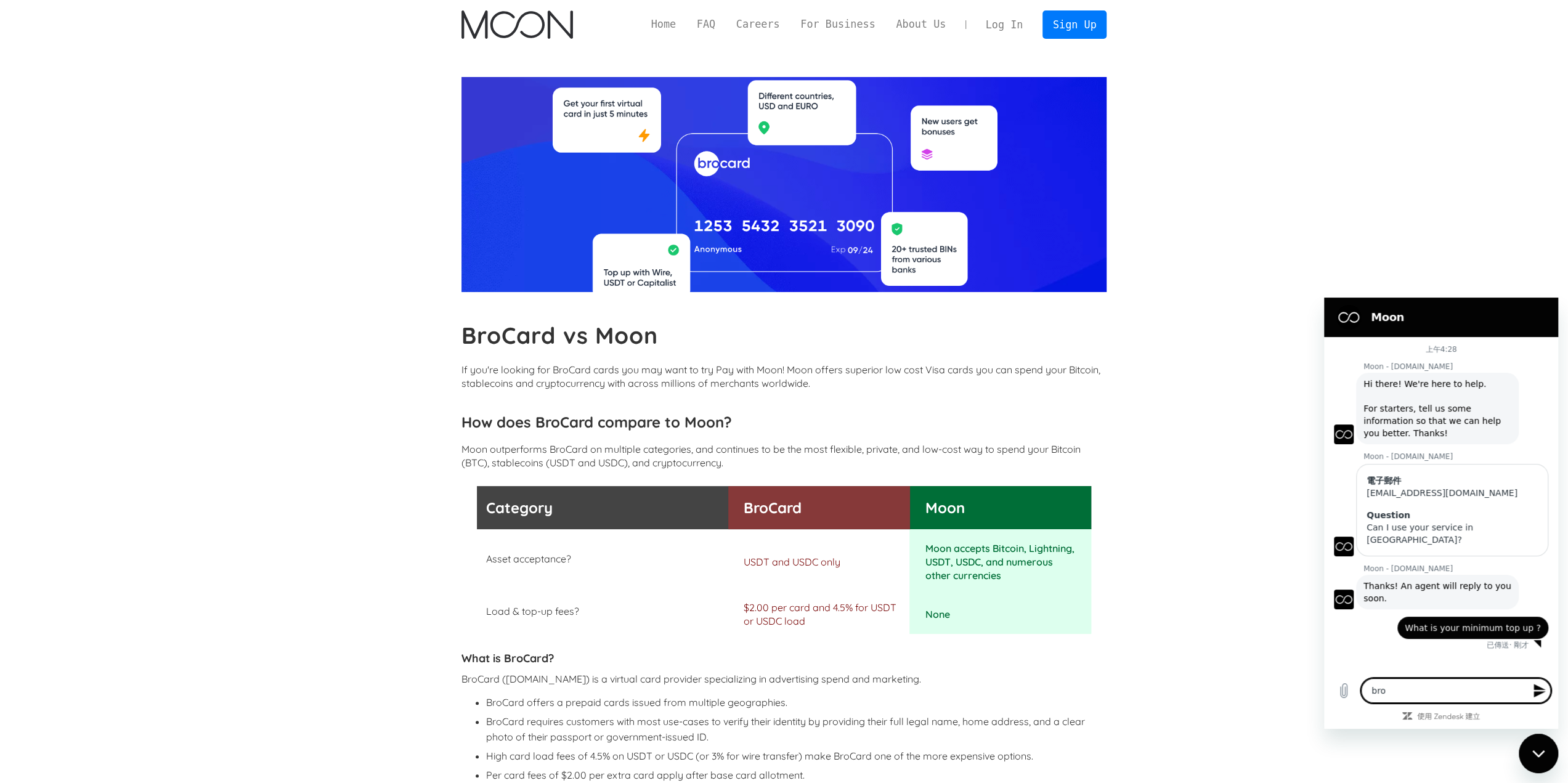
type textarea "x"
type textarea "bro c"
type textarea "x"
type textarea "bro ca"
type textarea "x"
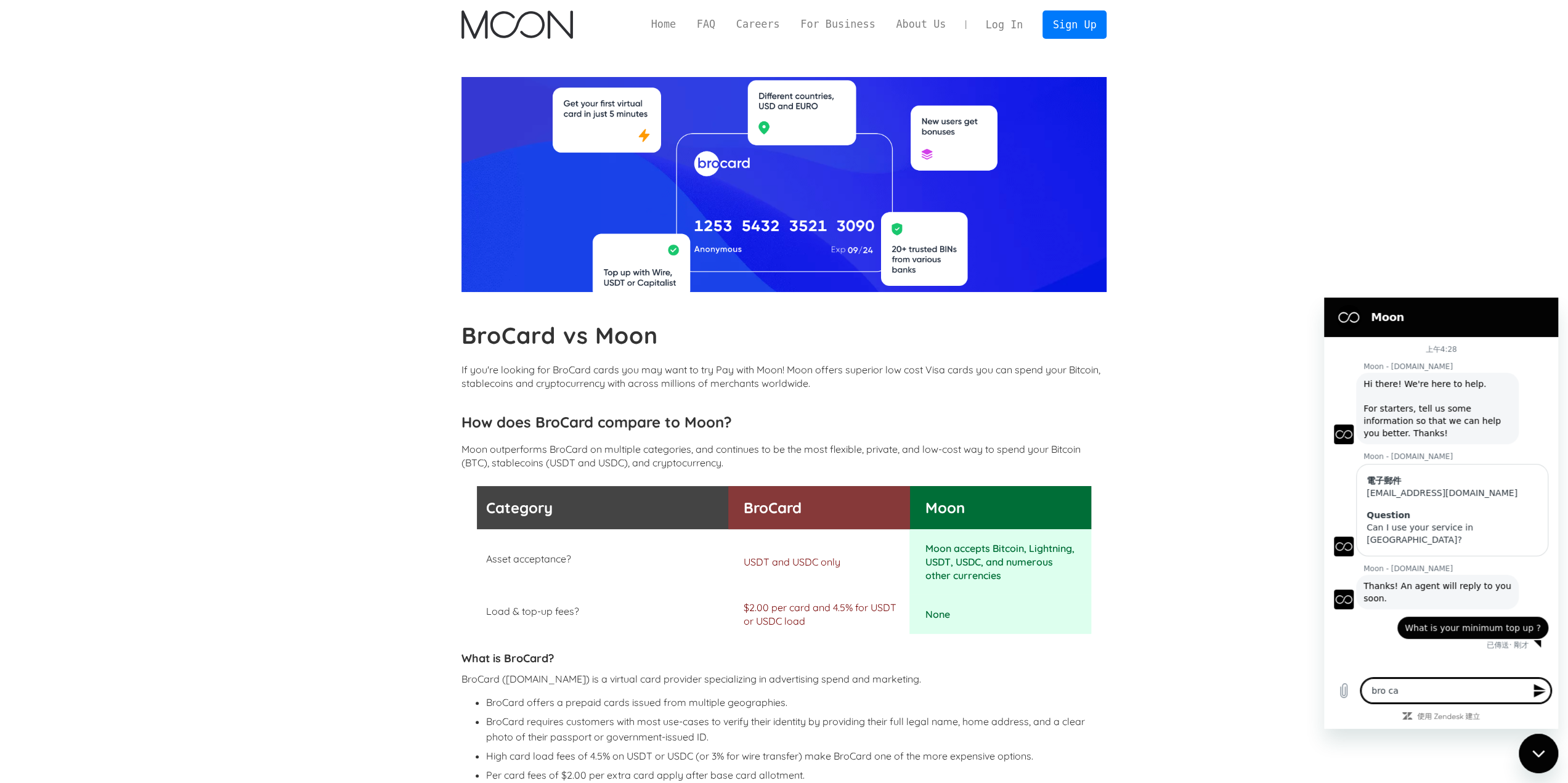
type textarea "bro car"
type textarea "x"
type textarea "bro card"
type textarea "x"
type textarea "bro card"
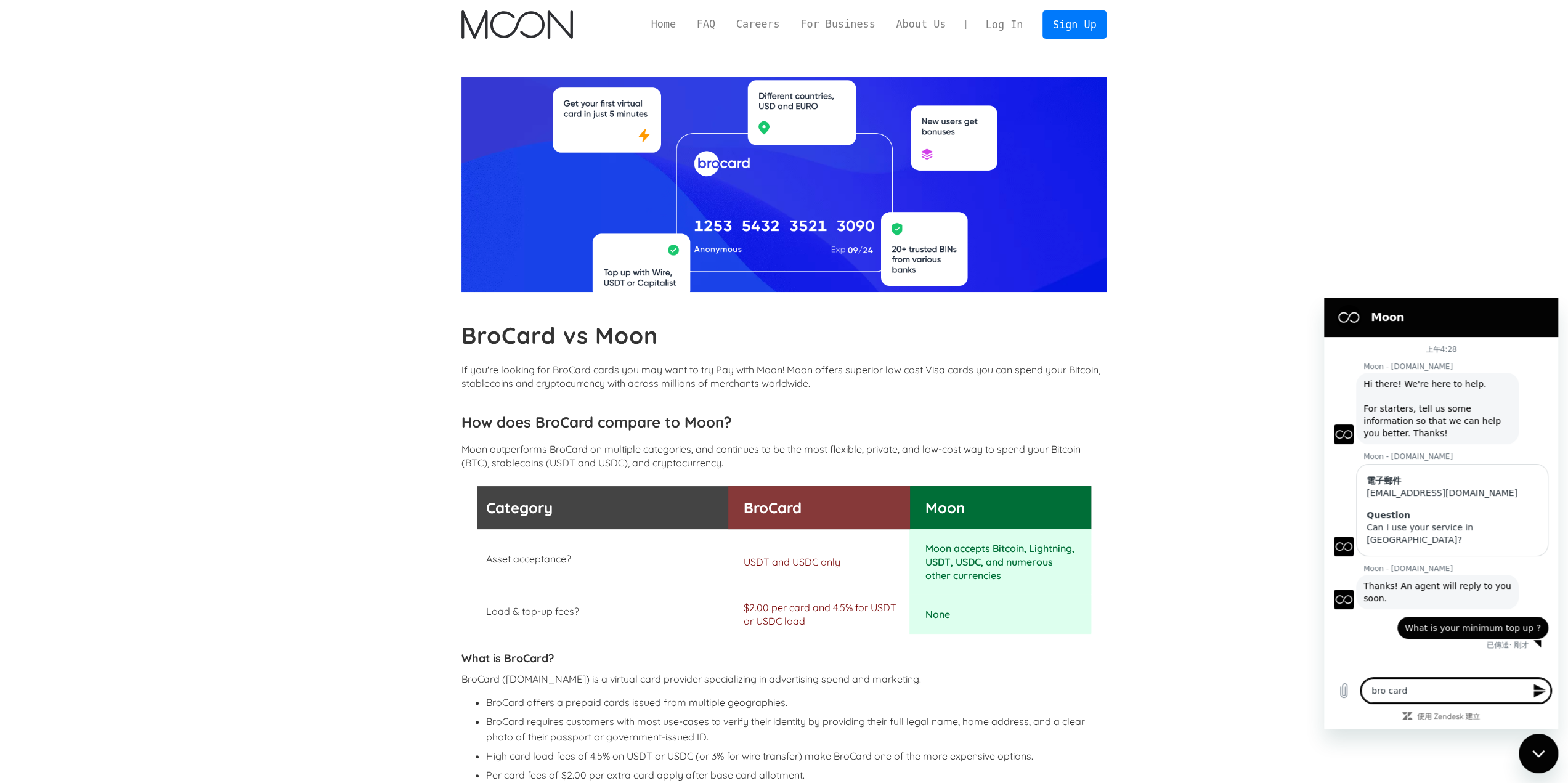
type textarea "x"
type textarea "bro card n"
type textarea "x"
type textarea "bro card ne"
type textarea "x"
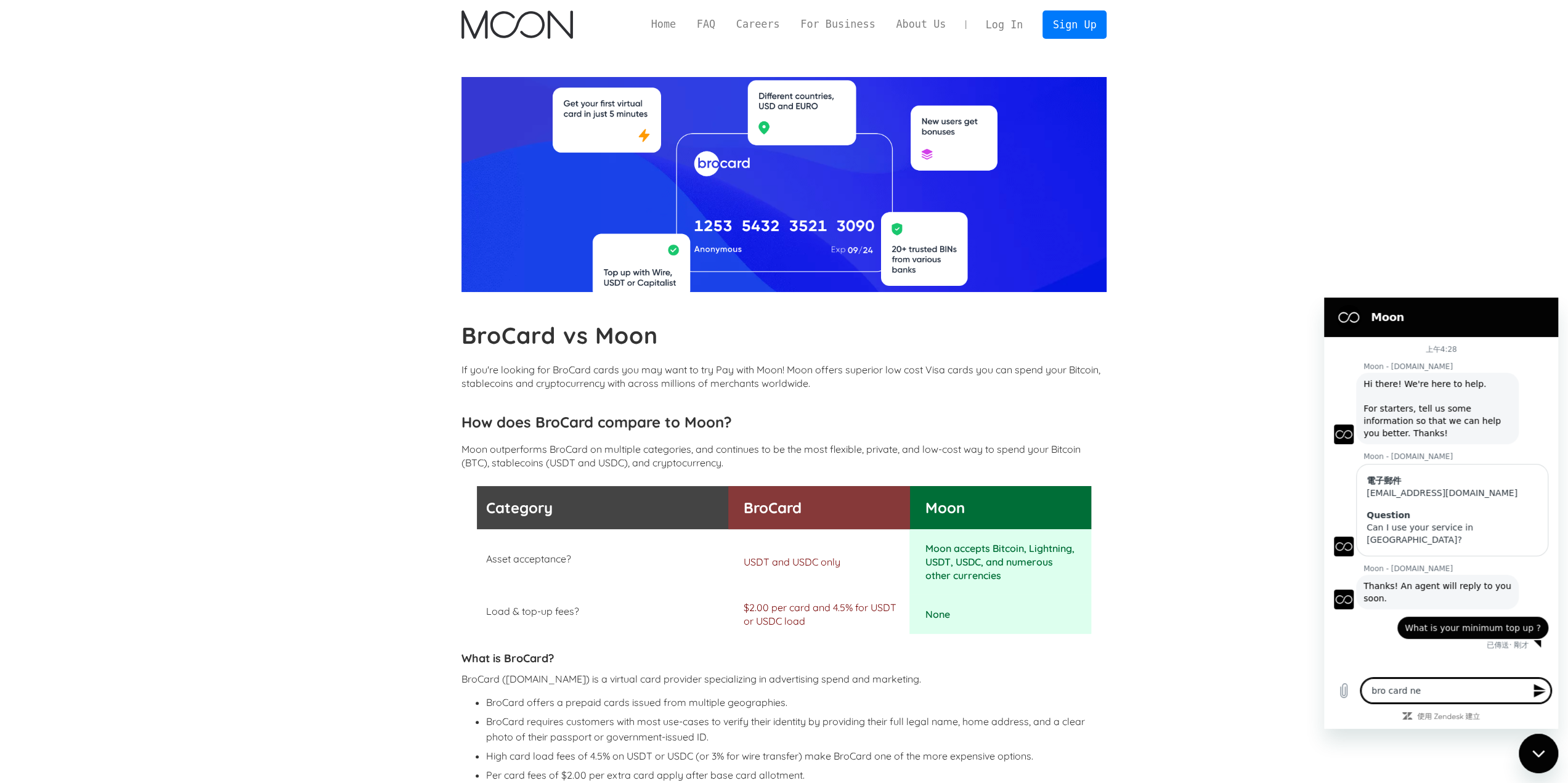
type textarea "bro card nee"
type textarea "x"
type textarea "bro card need"
type textarea "x"
type textarea "bro card needs"
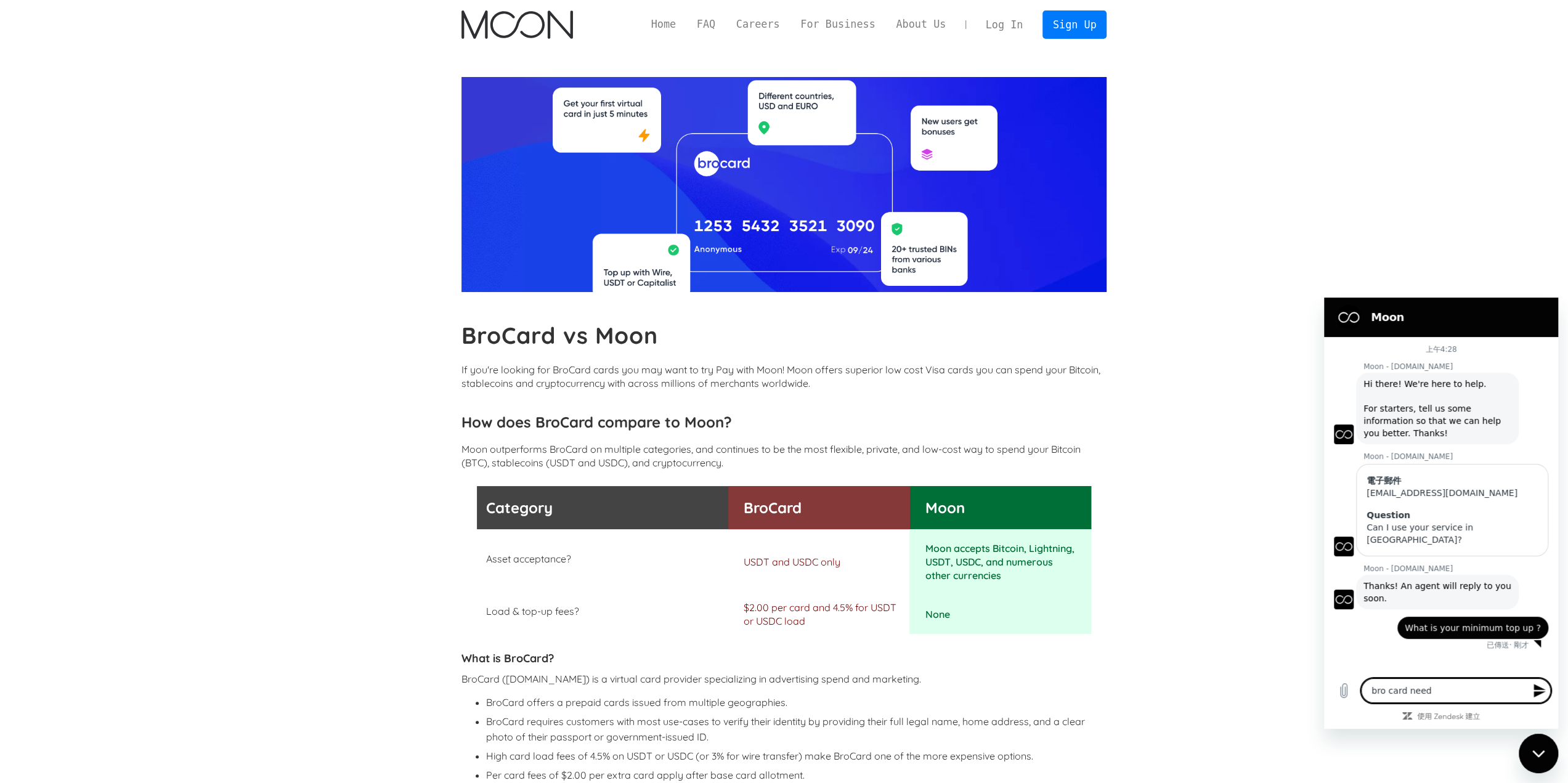
type textarea "x"
type textarea "bro card needs"
type textarea "x"
type textarea "bro card needs 5"
type textarea "x"
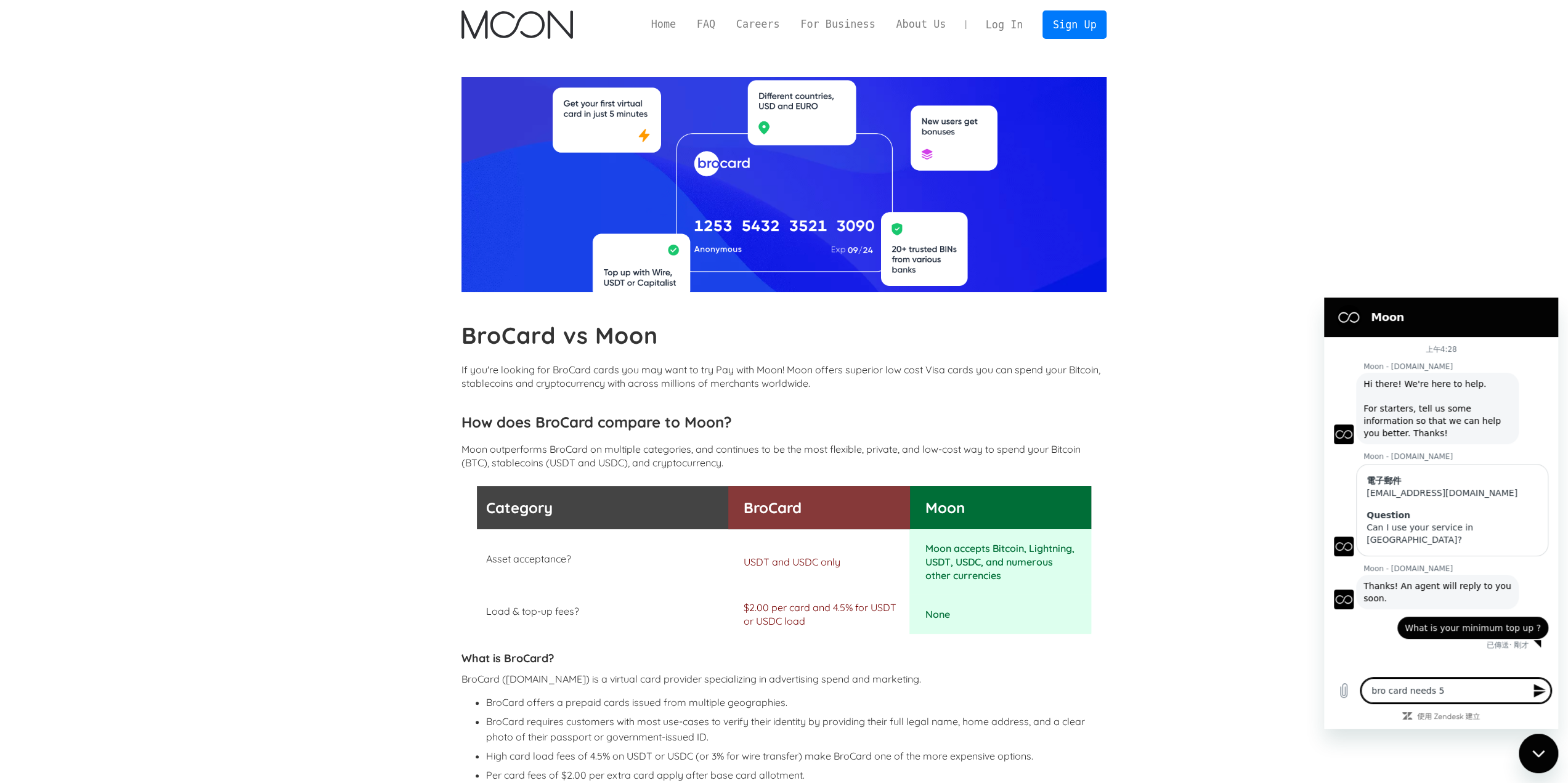
type textarea "bro card needs 50"
type textarea "x"
type textarea "bro card needs 500"
type textarea "x"
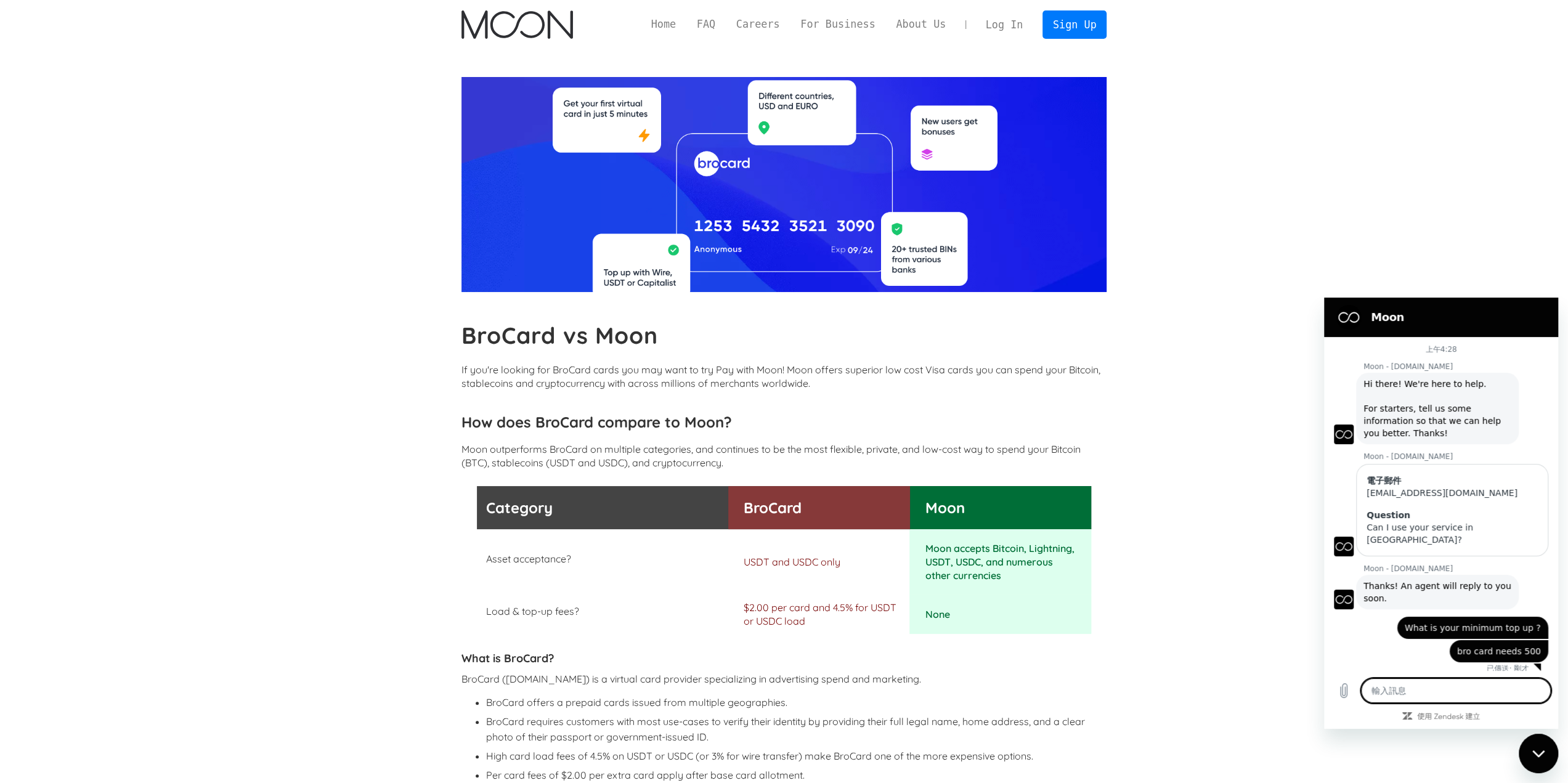
type textarea "w"
type textarea "x"
type textarea "wh"
type textarea "x"
type textarea "wha"
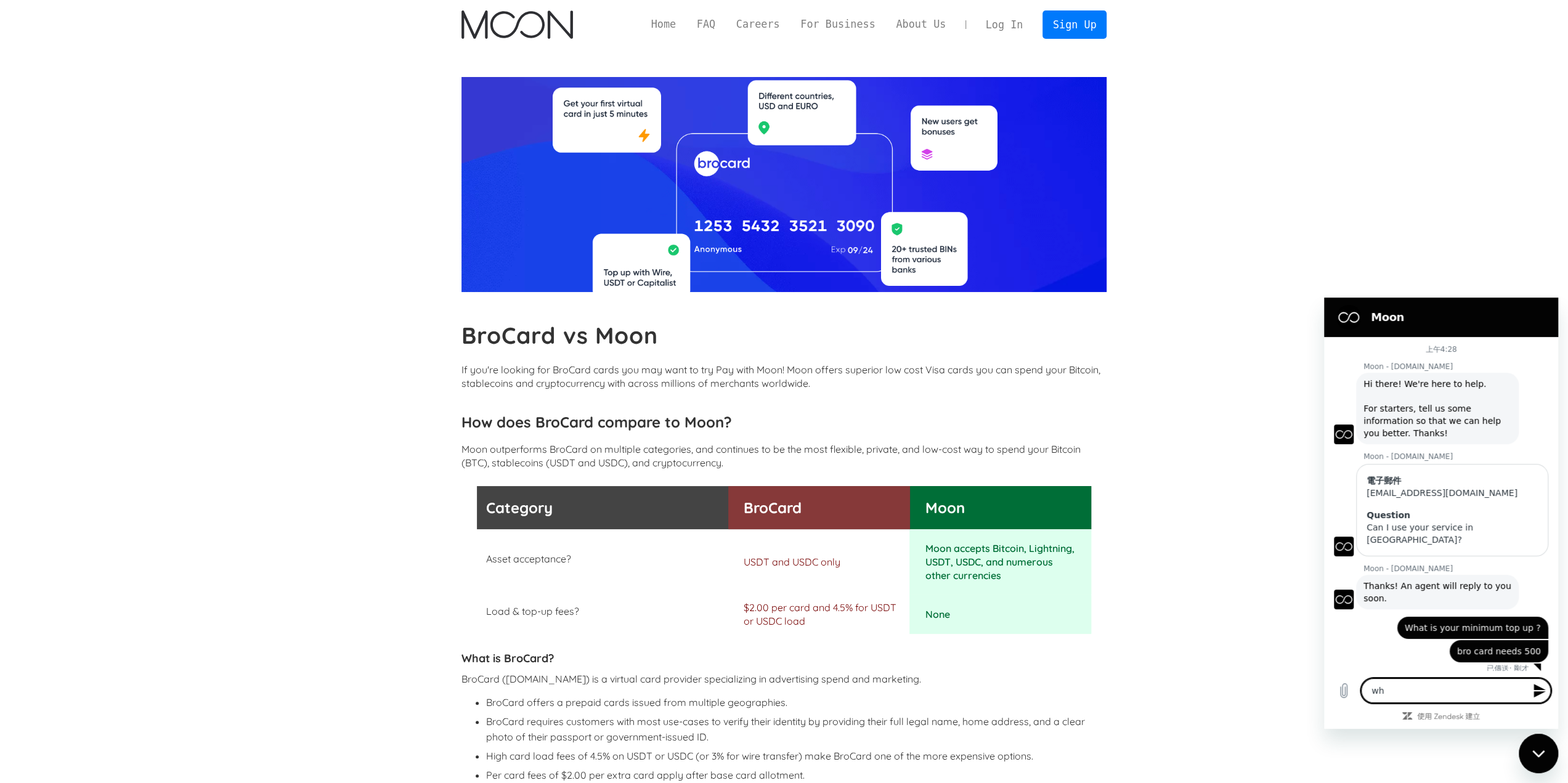
type textarea "x"
type textarea "what"
type textarea "x"
type textarea "what"
type textarea "x"
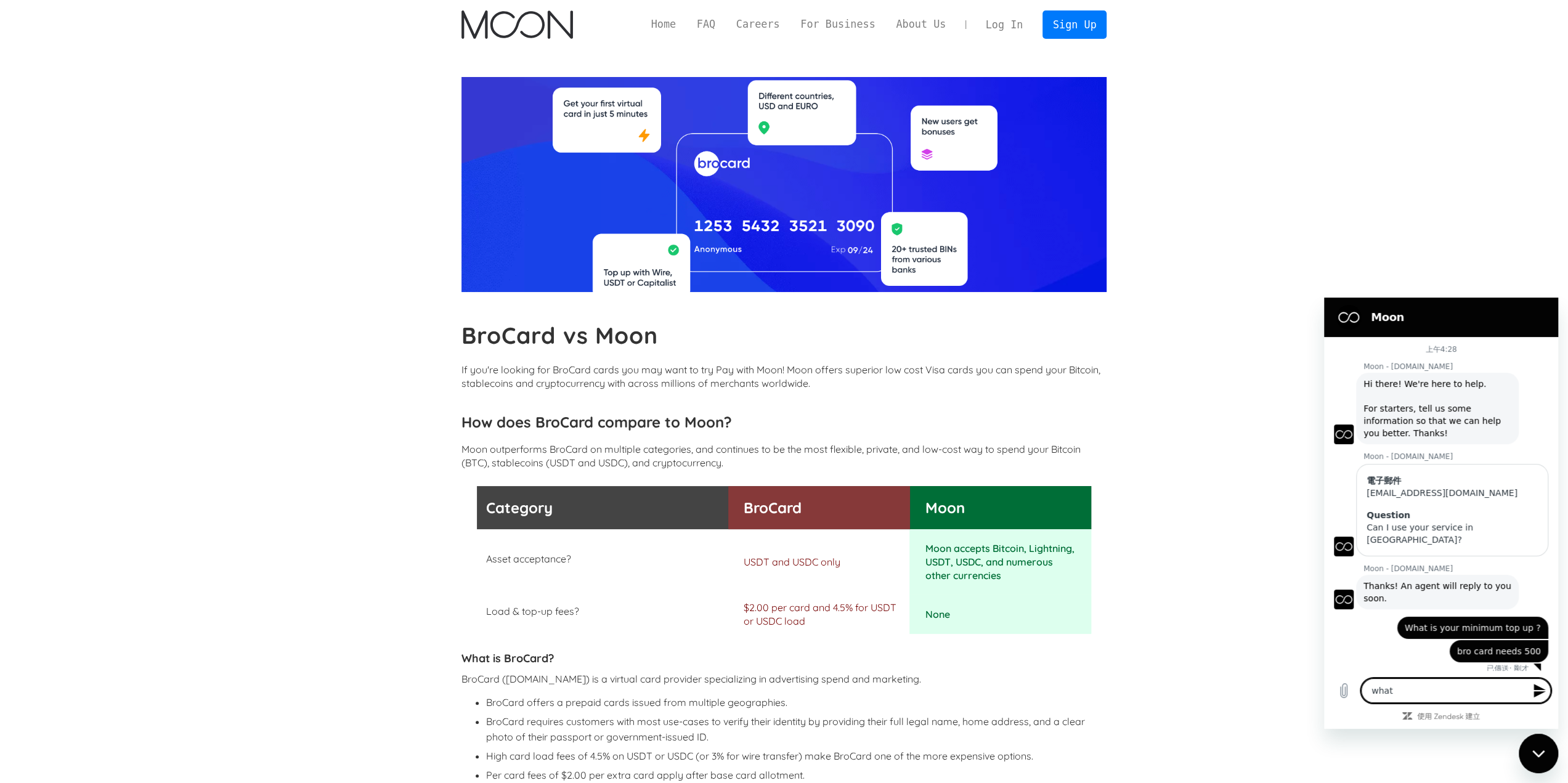
type textarea "what d"
type textarea "x"
type textarea "what do"
type textarea "x"
type textarea "what do"
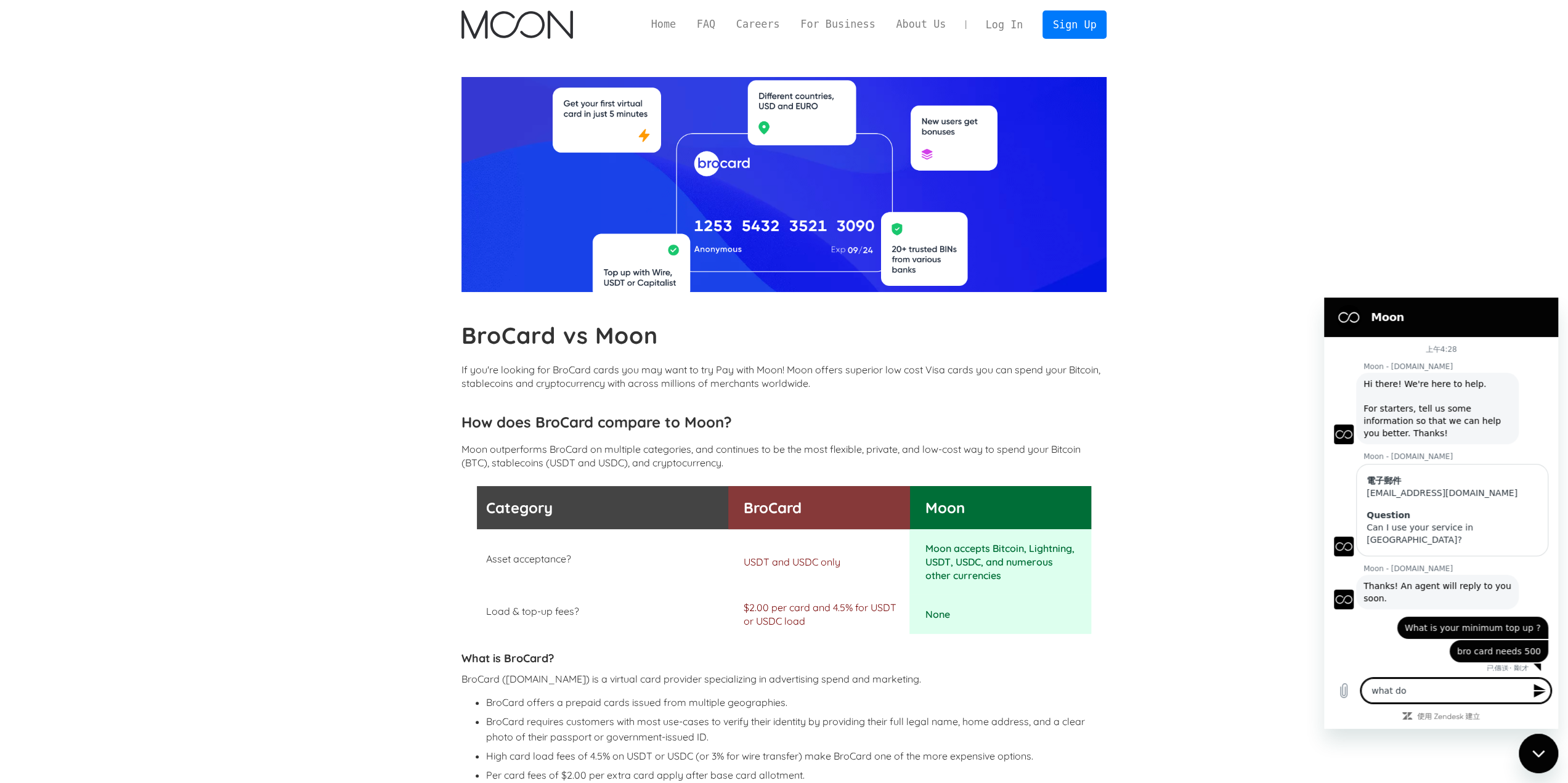
type textarea "x"
type textarea "what do y"
type textarea "x"
type textarea "what do yo"
type textarea "x"
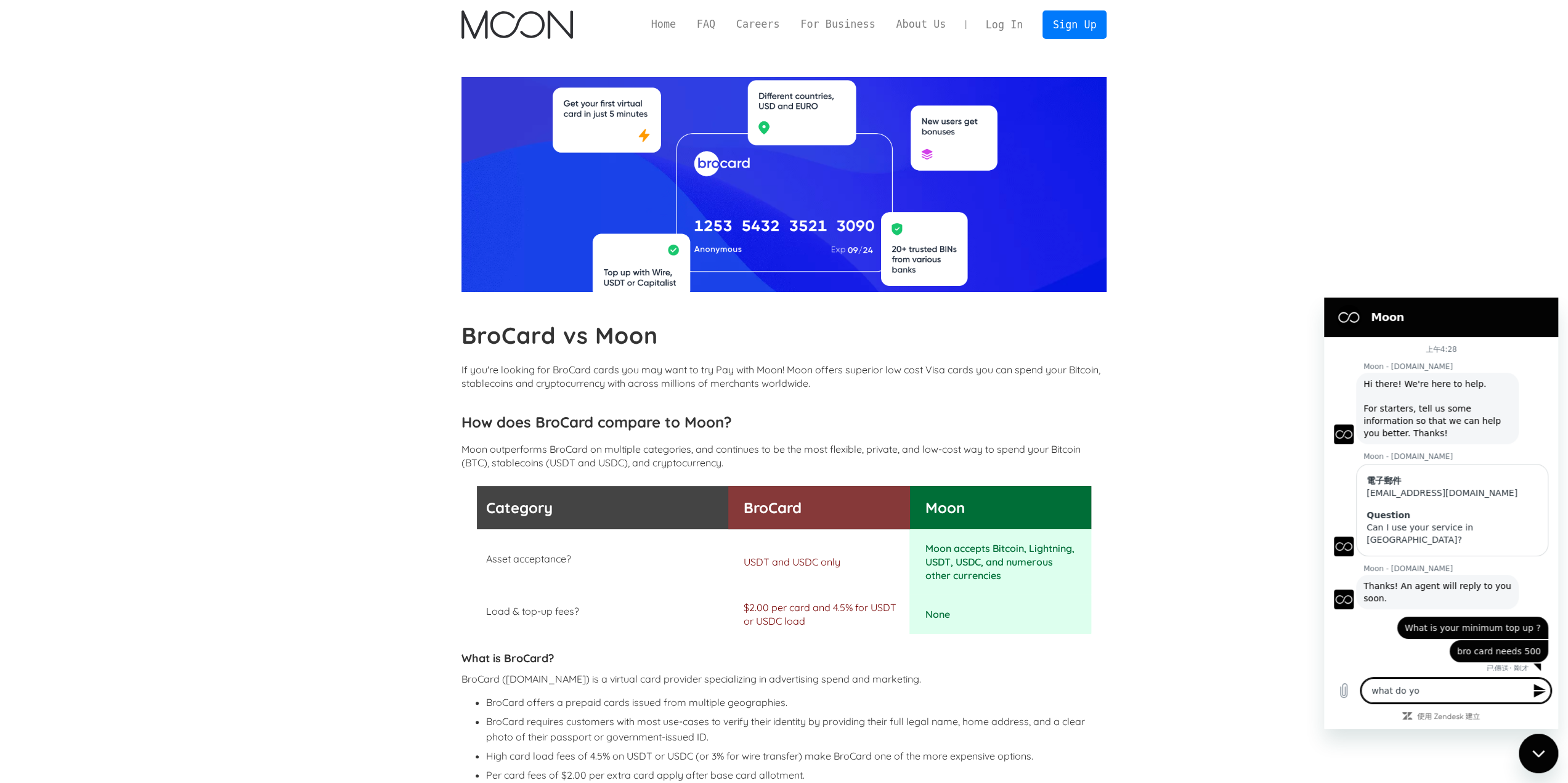
type textarea "what do you"
type textarea "x"
type textarea "what do you"
type textarea "x"
type textarea "what do you g"
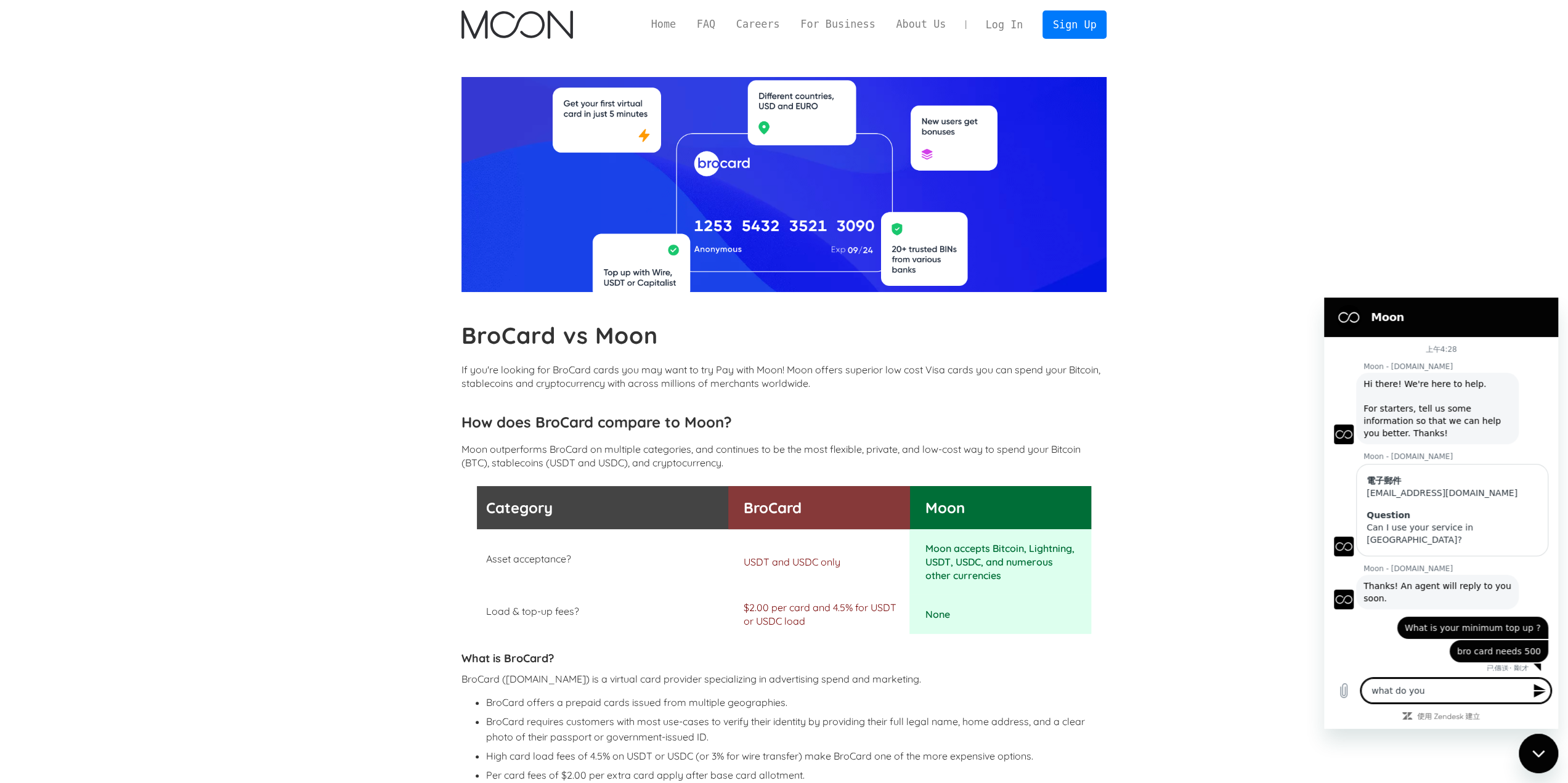
type textarea "x"
type textarea "what do you gu"
type textarea "x"
type textarea "what do you guy"
type textarea "x"
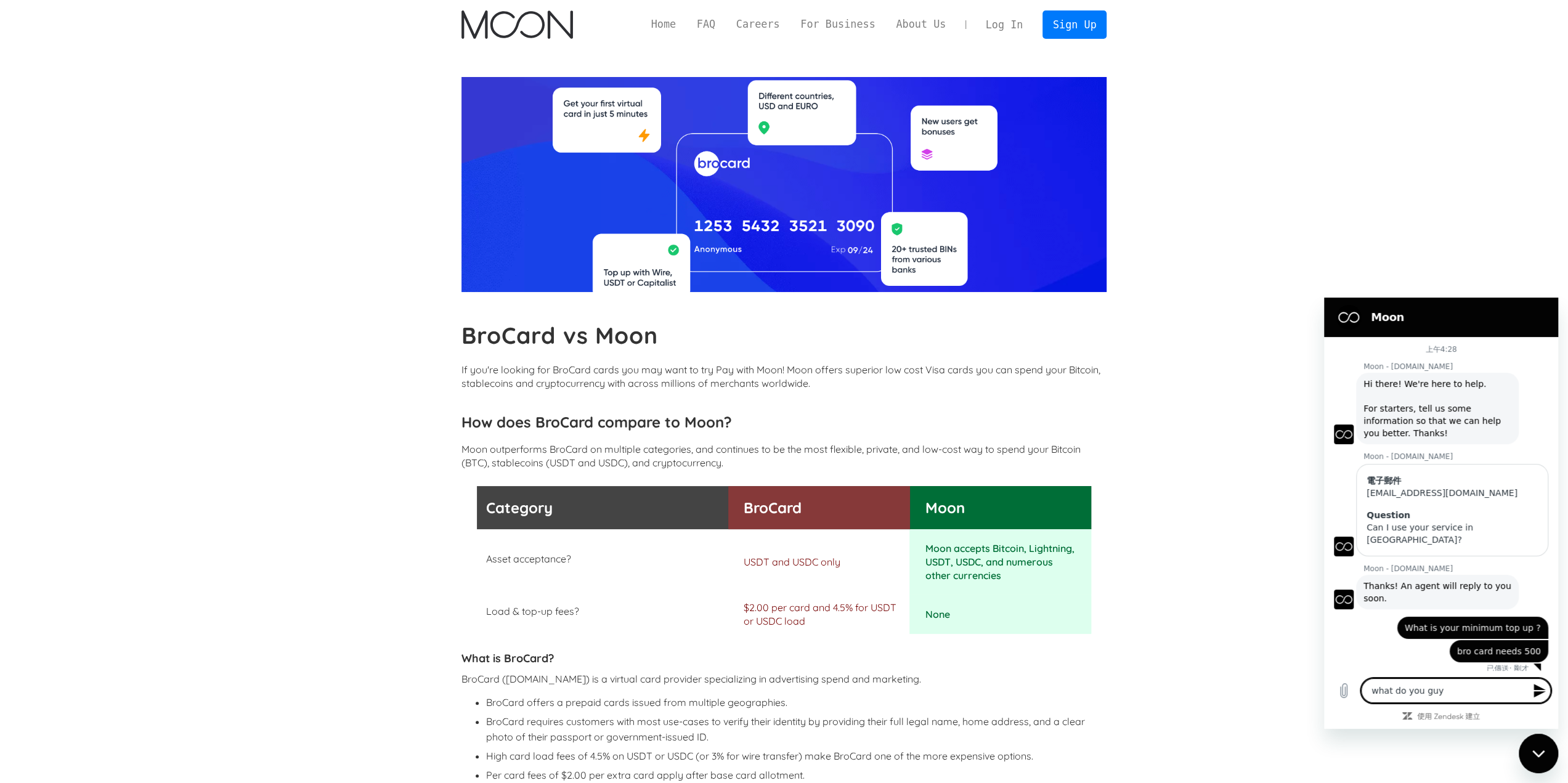
type textarea "what do you guys"
type textarea "x"
type textarea "what do you guys"
type textarea "x"
type textarea "what do you guys m"
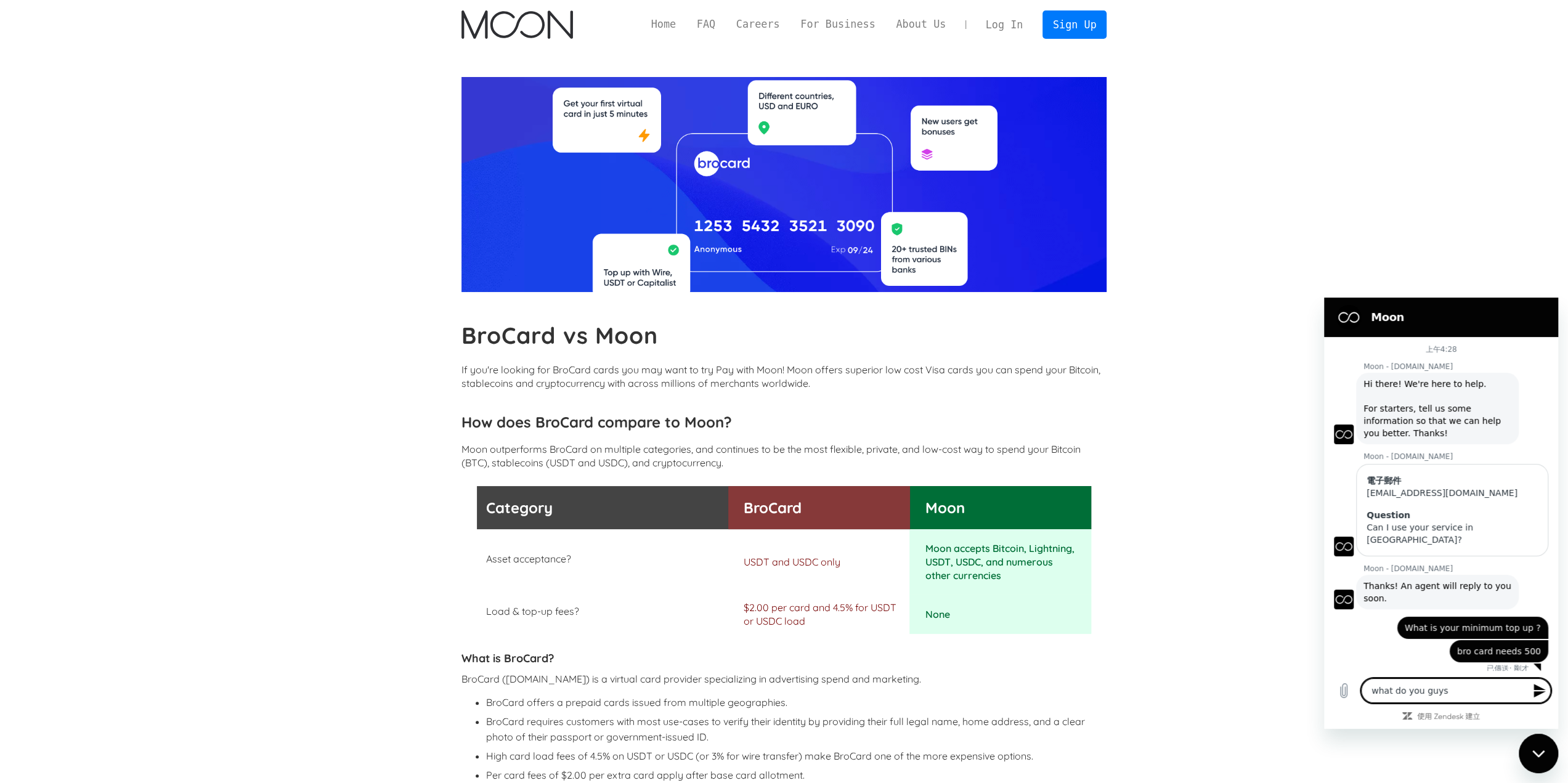
type textarea "x"
type textarea "what do you guys mi"
type textarea "x"
type textarea "what do you guys min"
type textarea "x"
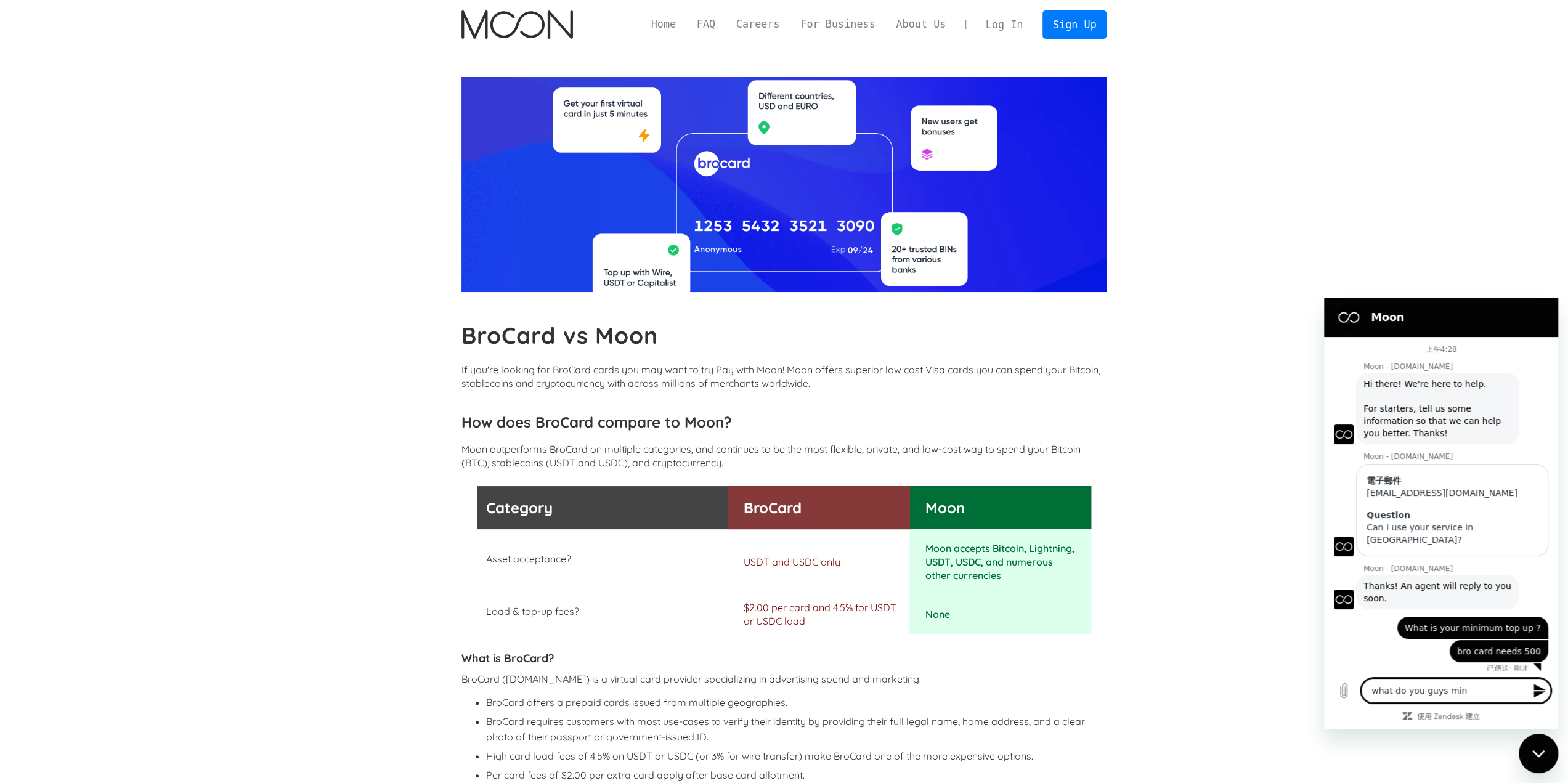
type textarea "what do you guys minm"
type textarea "x"
type textarea "what do you guys minmu"
type textarea "x"
type textarea "what do you guys minmum"
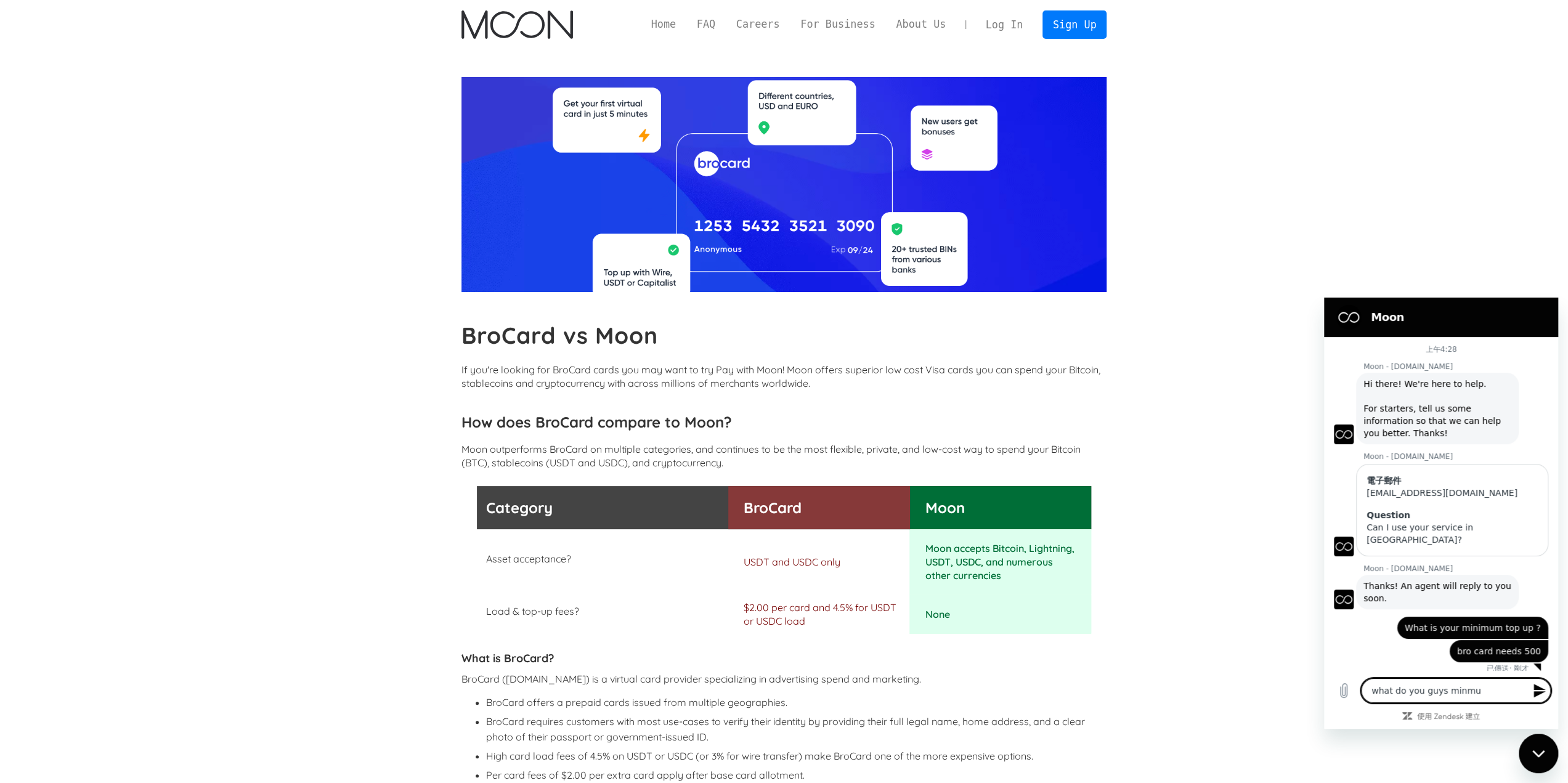
type textarea "x"
type textarea "what do you guys minmum"
type textarea "x"
type textarea "what do you guys minmum n"
type textarea "x"
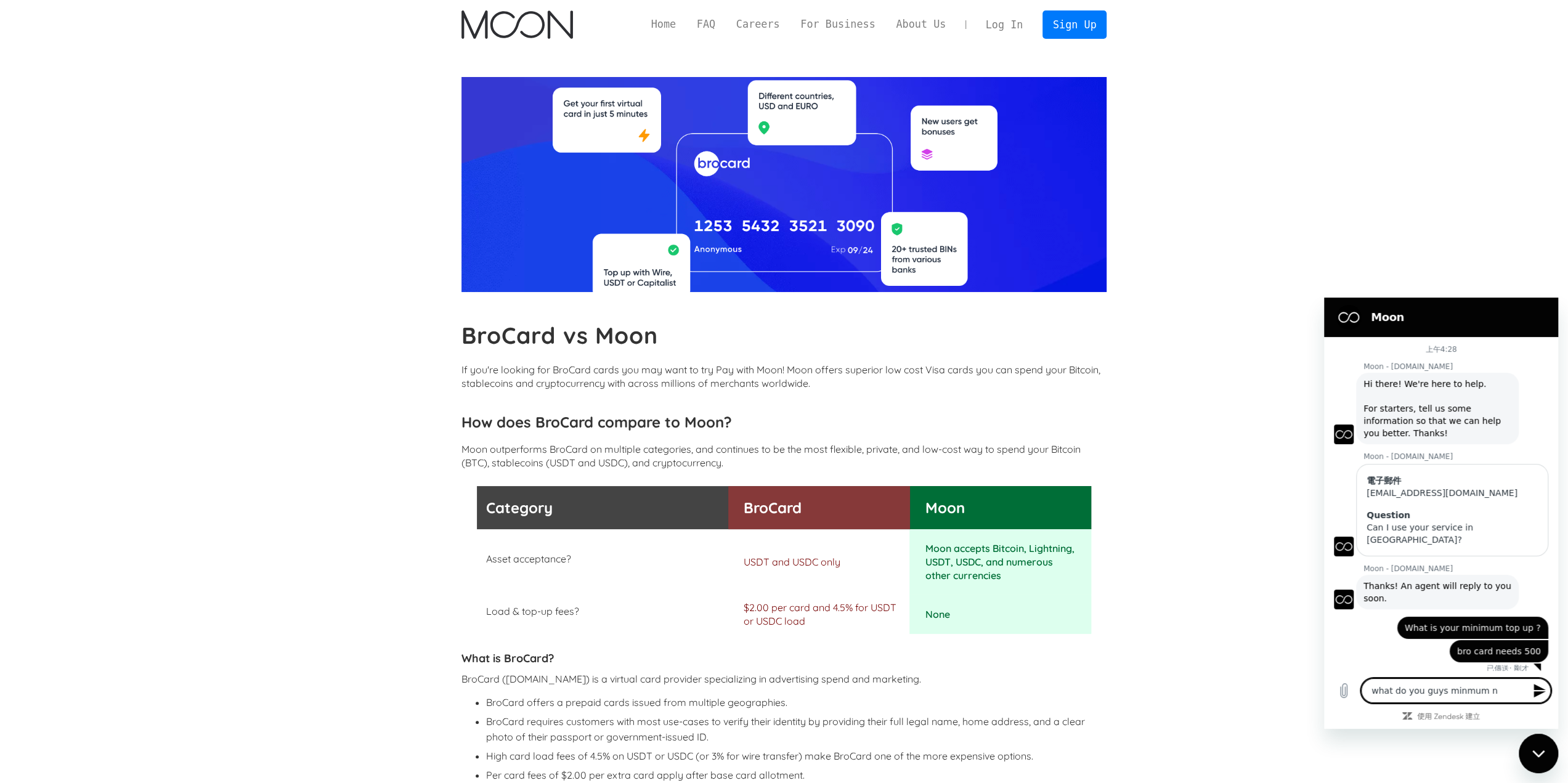
type textarea "what do you guys minmum ne"
type textarea "x"
type textarea "what do you guys minmum nee"
type textarea "x"
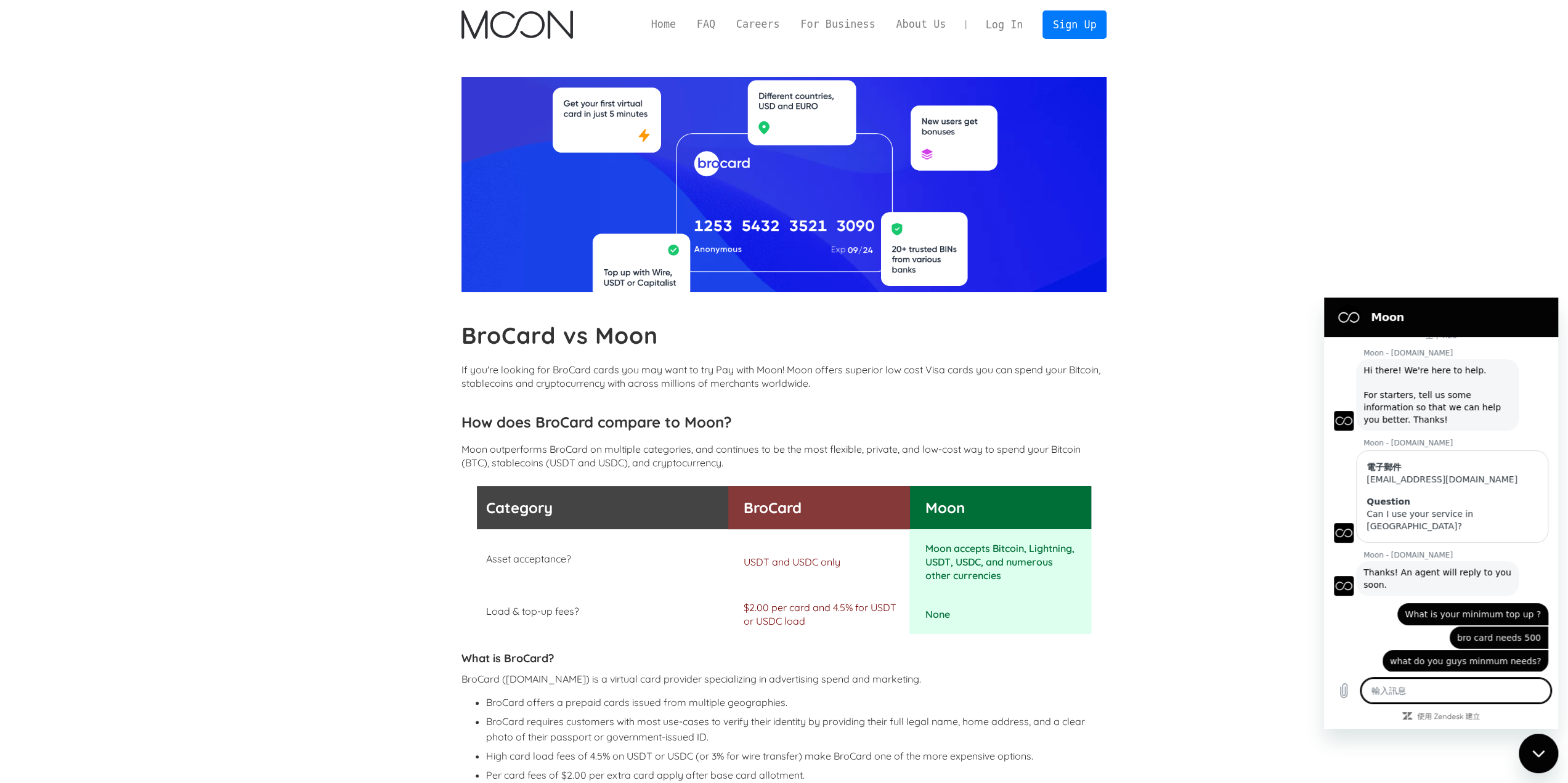
scroll to position [16, 0]
